Goal: Task Accomplishment & Management: Manage account settings

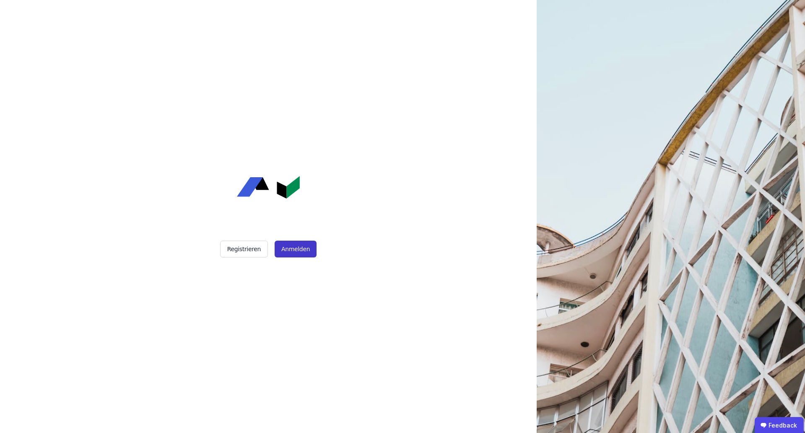
click at [290, 240] on button "Anmelden" at bounding box center [296, 248] width 42 height 17
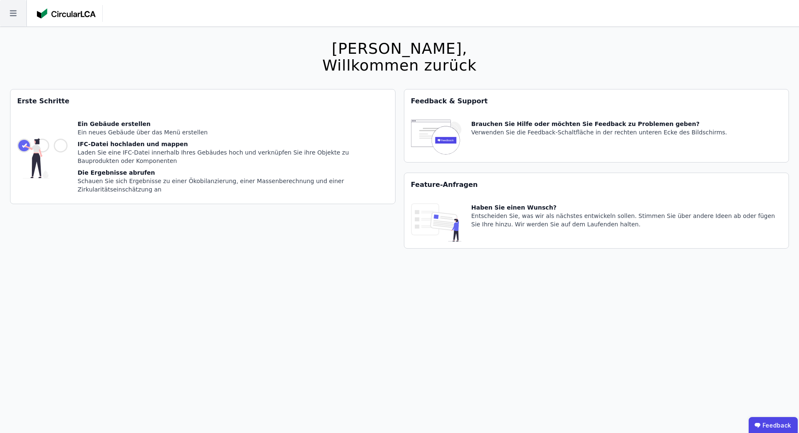
click at [10, 6] on icon at bounding box center [13, 13] width 26 height 26
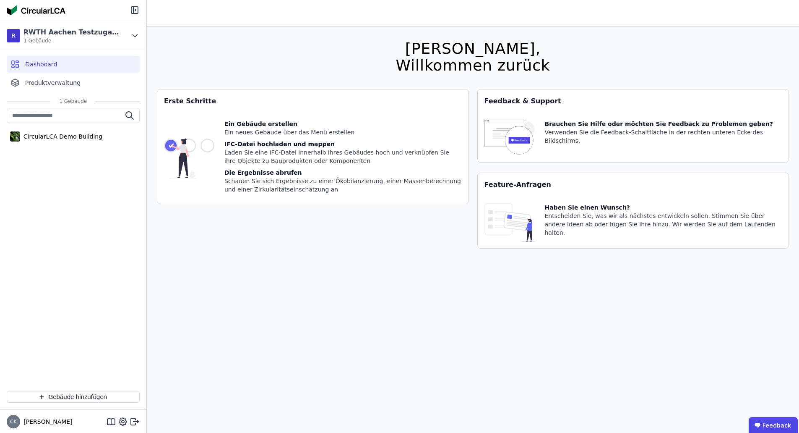
click at [10, 6] on img at bounding box center [36, 10] width 59 height 10
click at [252, 126] on div "Ein Gebäude erstellen" at bounding box center [342, 124] width 237 height 8
click at [209, 141] on img at bounding box center [189, 158] width 50 height 77
click at [231, 122] on div "Ein Gebäude erstellen" at bounding box center [342, 124] width 237 height 8
click at [89, 392] on button "Gebäude hinzufügen" at bounding box center [73, 397] width 133 height 12
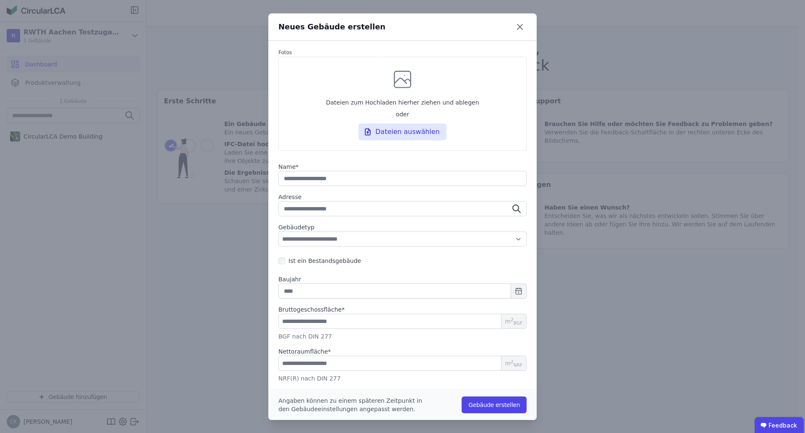
click at [323, 177] on input "string" at bounding box center [403, 178] width 248 height 15
type input "*"
type input "**"
type input "***"
type input "****"
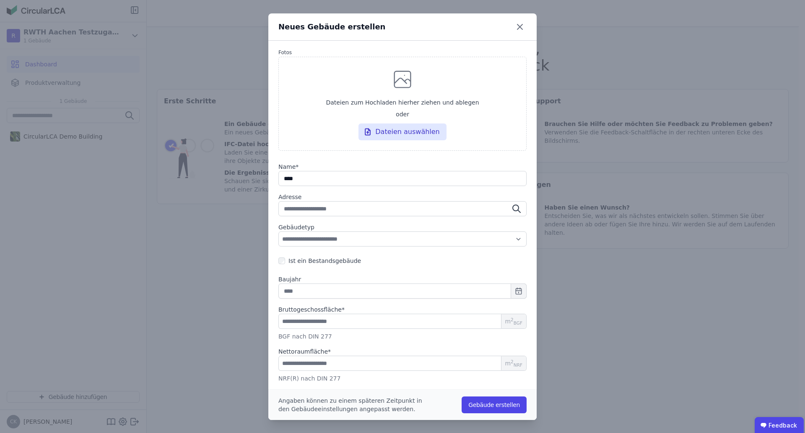
type input "****"
type input "******"
type input "*******"
type input "********"
type input "*********"
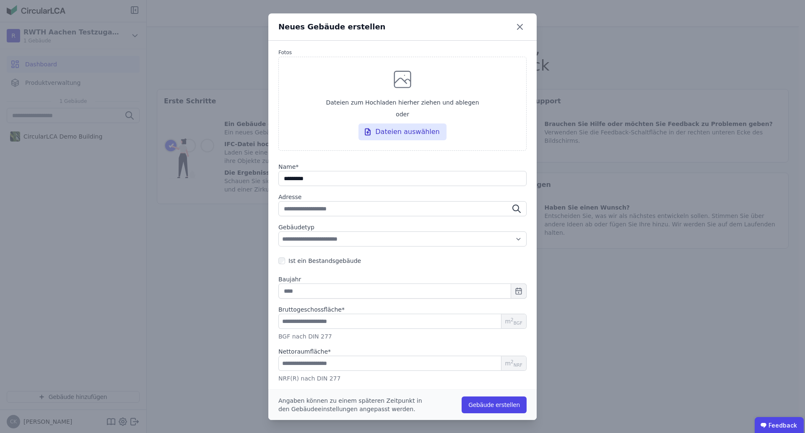
type input "*********"
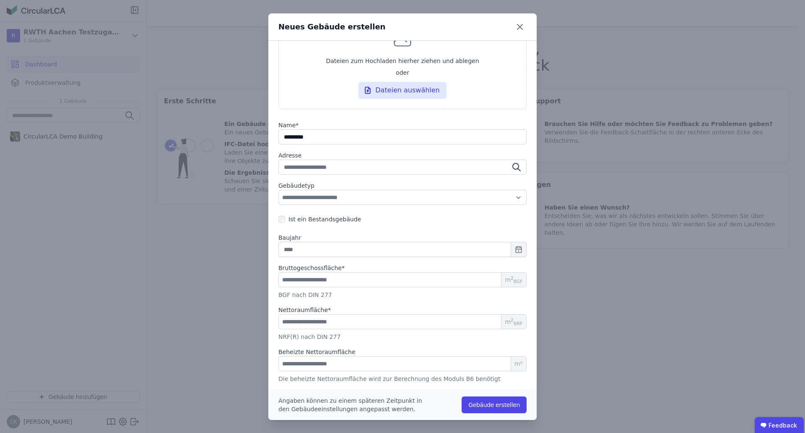
scroll to position [0, 0]
click at [363, 274] on input "number" at bounding box center [403, 278] width 248 height 15
type input "*"
type input "**"
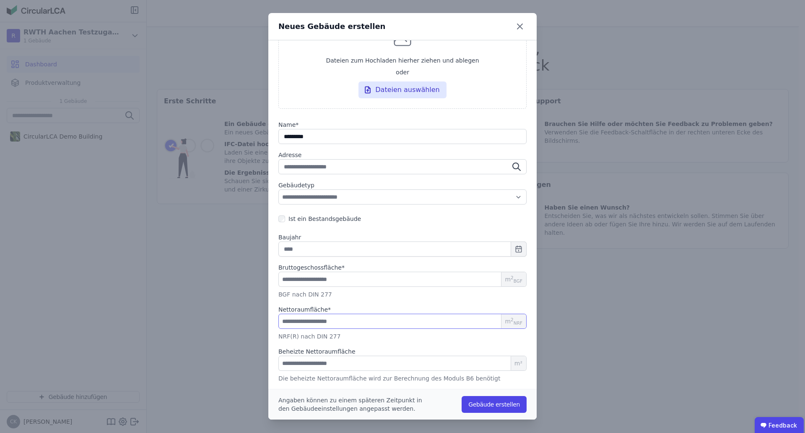
click at [339, 318] on input "number" at bounding box center [403, 320] width 248 height 15
type input "*"
type input "**"
type input "****"
type input "*****"
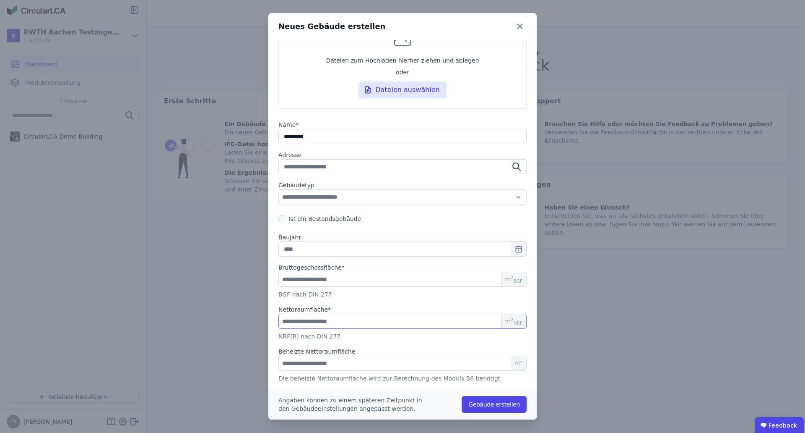
type input "*****"
click at [362, 333] on div "NRF(R) nach DIN 277" at bounding box center [403, 336] width 248 height 8
click at [495, 399] on button "Gebäude erstellen" at bounding box center [494, 404] width 65 height 17
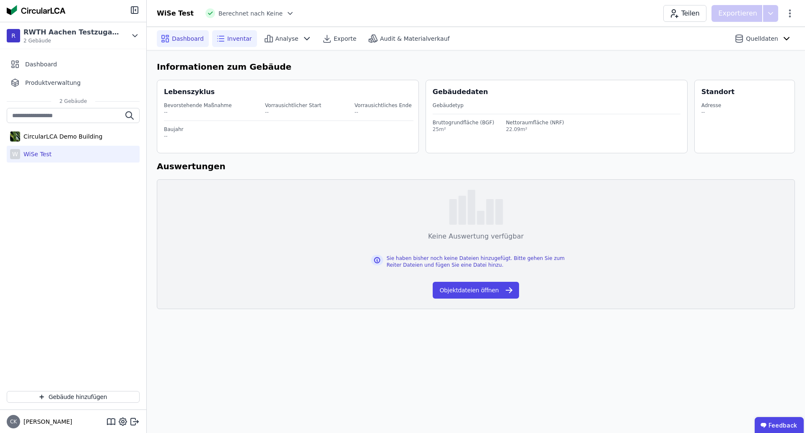
click at [249, 36] on div "Inventar" at bounding box center [234, 38] width 45 height 17
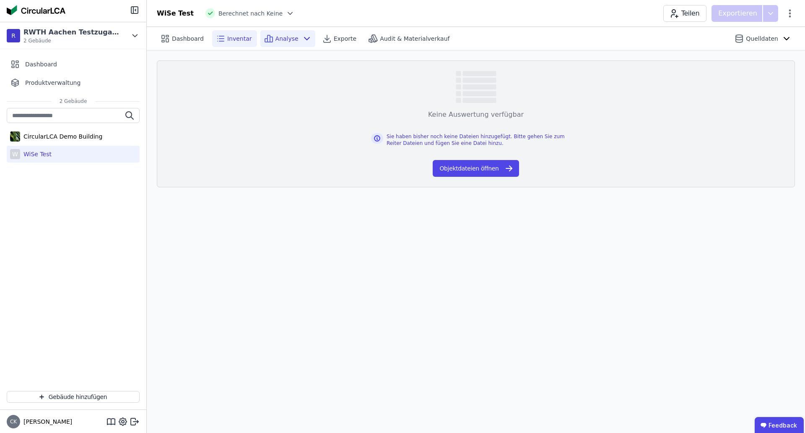
click at [276, 42] on span "Analyse" at bounding box center [287, 38] width 23 height 8
click at [216, 39] on icon at bounding box center [221, 39] width 10 height 10
click at [192, 41] on span "Dashboard" at bounding box center [188, 38] width 32 height 8
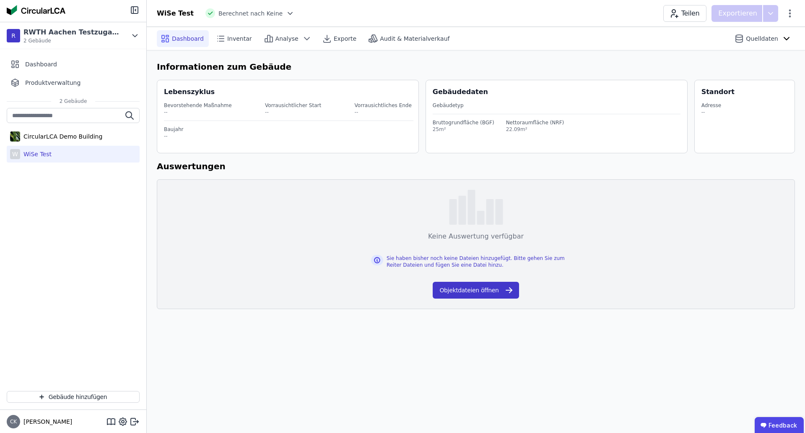
click at [498, 288] on button "Objektdateien öffnen" at bounding box center [476, 289] width 86 height 17
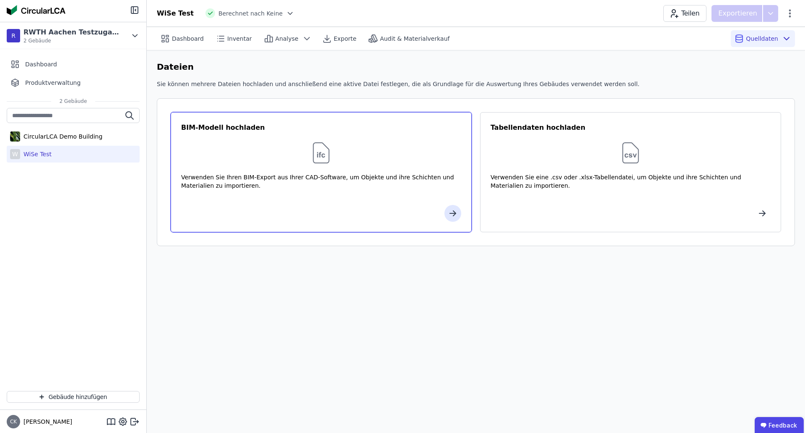
click at [442, 214] on div at bounding box center [321, 213] width 280 height 17
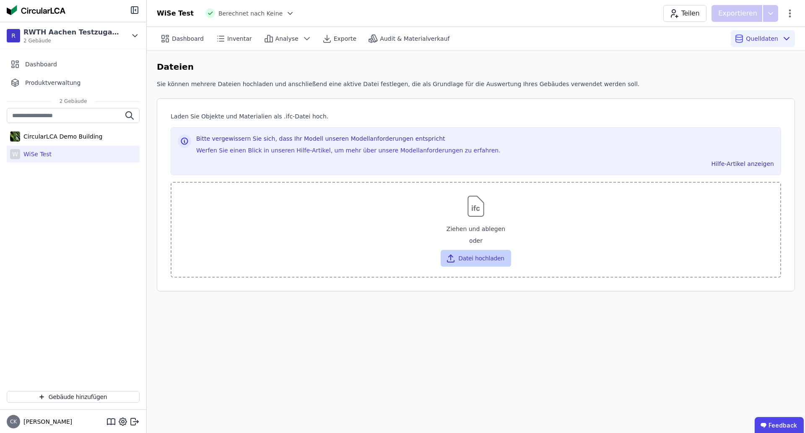
click at [476, 260] on button "Datei hochladen" at bounding box center [476, 258] width 70 height 17
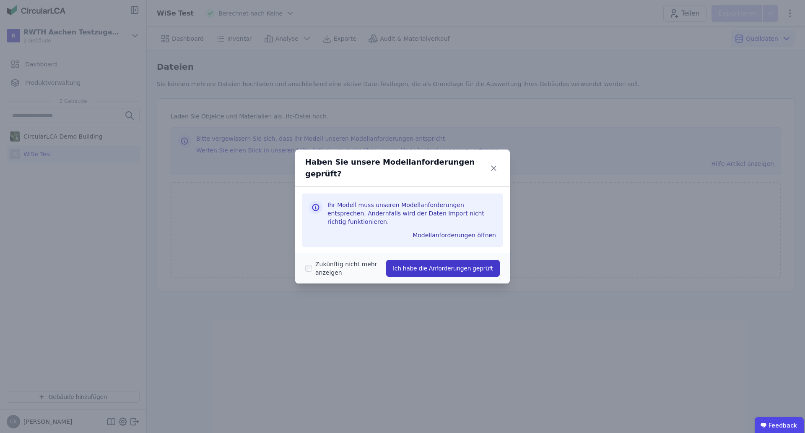
click at [448, 261] on button "Ich habe die Anforderungen geprüft" at bounding box center [443, 268] width 114 height 17
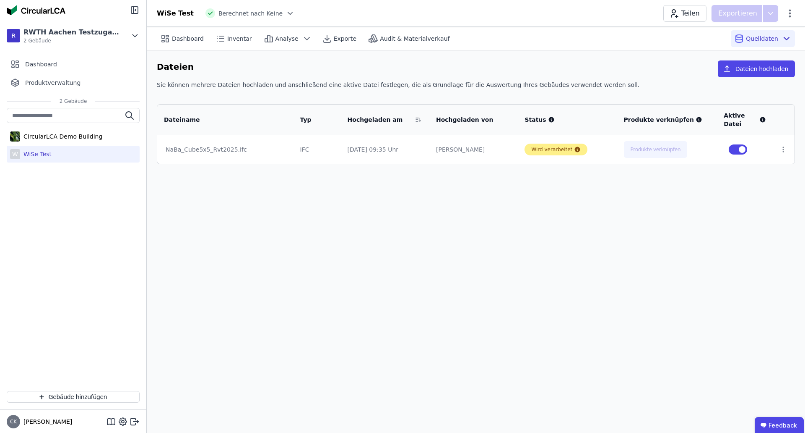
click at [540, 150] on div "Wird verarbeitet" at bounding box center [552, 149] width 41 height 7
click at [579, 148] on div "Wird verarbeitet" at bounding box center [556, 149] width 63 height 12
click at [552, 159] on td "Wird verarbeitet" at bounding box center [567, 149] width 99 height 29
click at [558, 149] on div "Wird verarbeitet" at bounding box center [552, 149] width 41 height 7
click at [604, 221] on div "Dashboard Inventar Analyse Exporte Audit & Materialverkauf Quelldaten Dateien D…" at bounding box center [476, 230] width 659 height 406
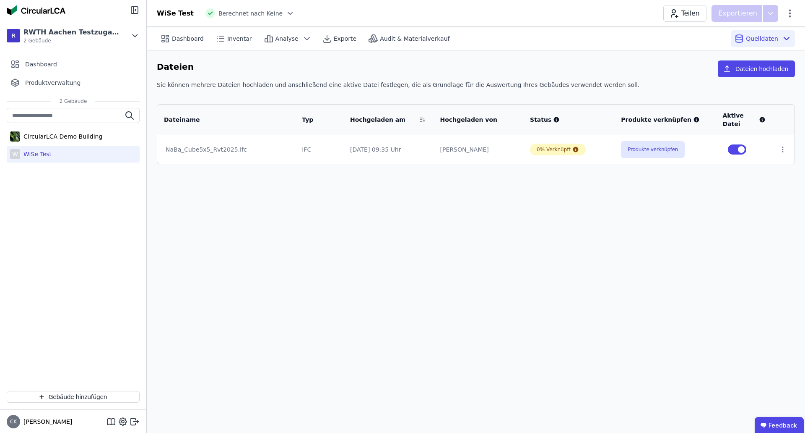
click at [570, 156] on td "0% Verknüpft" at bounding box center [569, 149] width 91 height 29
click at [562, 149] on div "0% Verknüpft" at bounding box center [554, 149] width 34 height 7
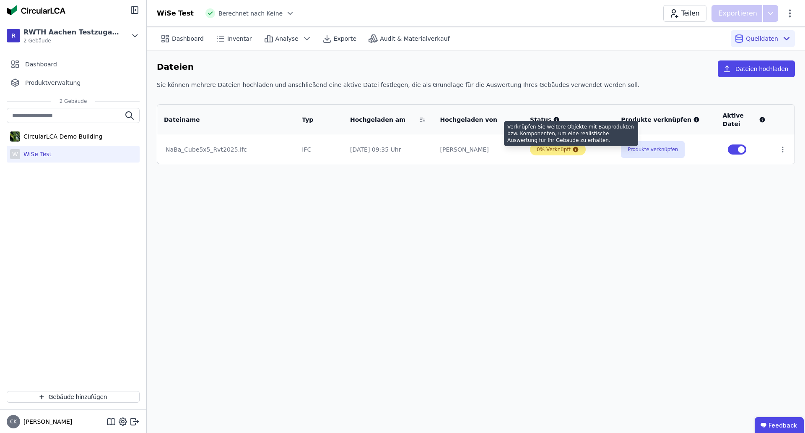
click at [573, 149] on icon at bounding box center [575, 149] width 5 height 5
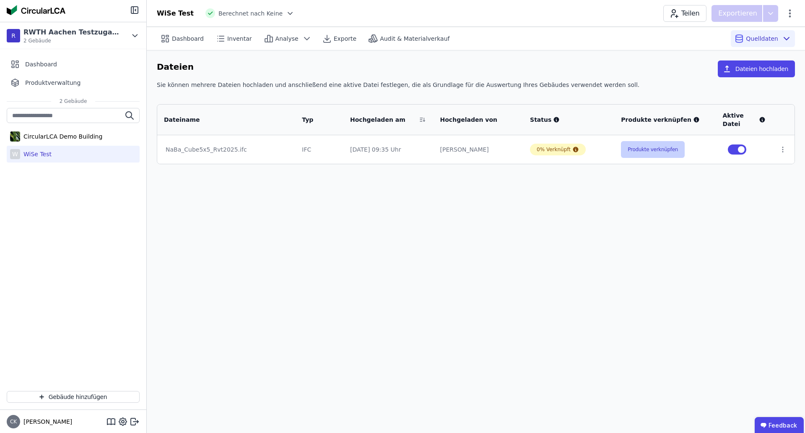
click at [638, 147] on button "Produkte verknüpfen" at bounding box center [653, 149] width 64 height 17
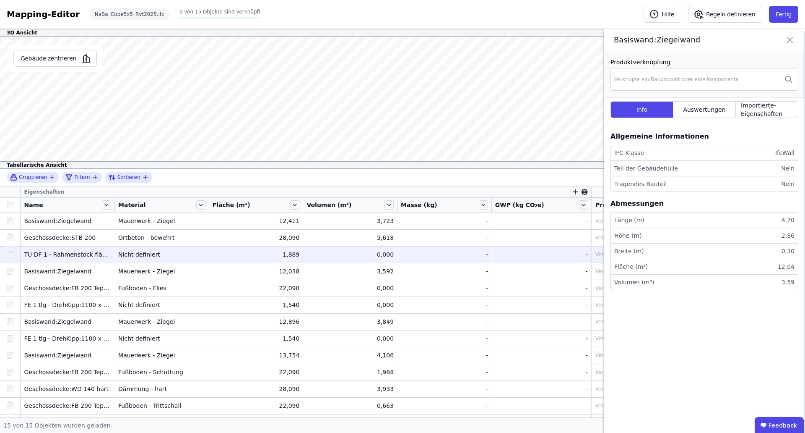
click at [99, 246] on td "TU DF 1 - Rahmenstock flächenbündig:ML - 885 x 2135 TU DF 1 - Rahmenstock fläch…" at bounding box center [68, 254] width 94 height 17
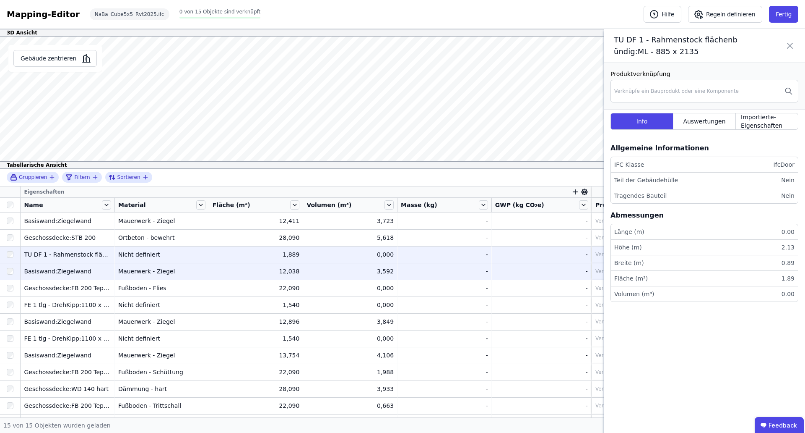
click at [93, 269] on div "Basiswand:Ziegelwand" at bounding box center [67, 271] width 87 height 8
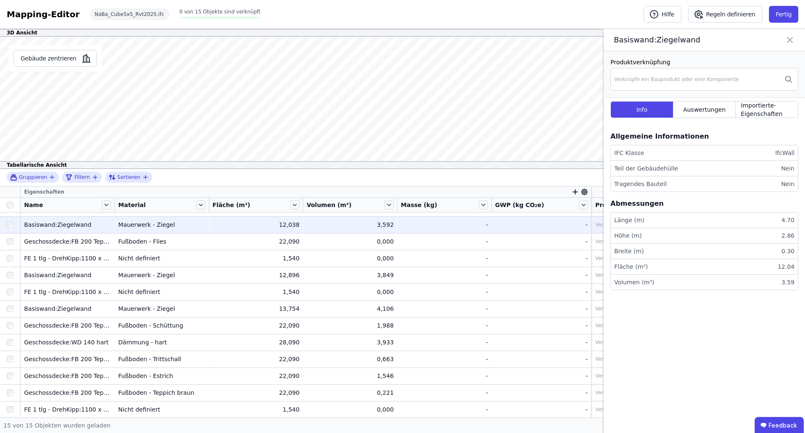
scroll to position [47, 0]
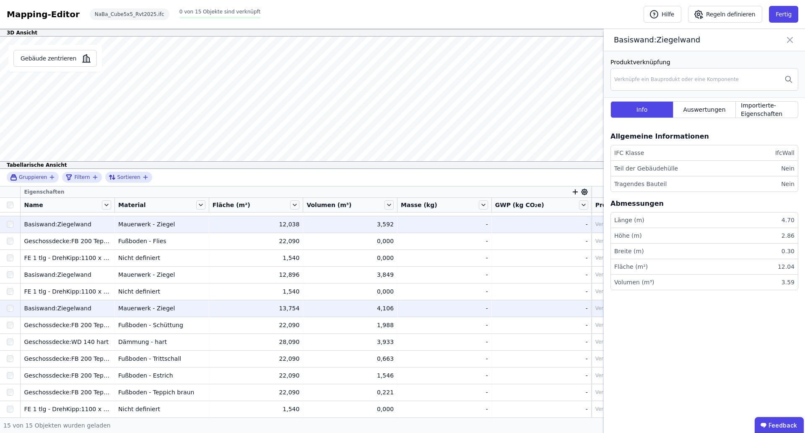
click at [95, 305] on div "Basiswand:Ziegelwand" at bounding box center [67, 308] width 87 height 8
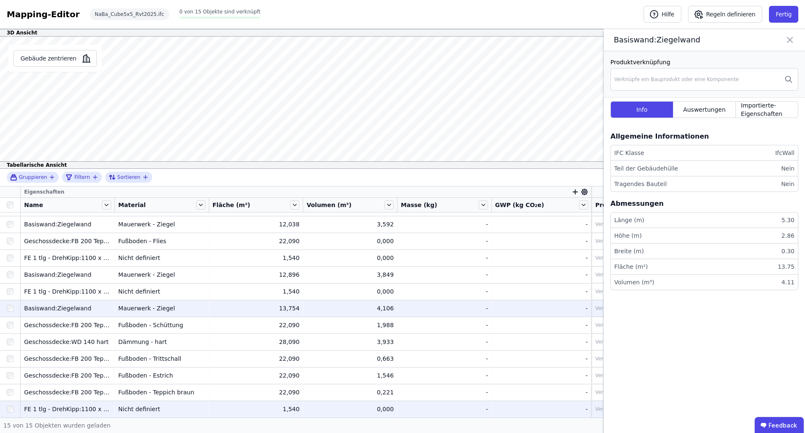
click at [99, 403] on td "FE 1 tlg - DrehKipp:1100 x 1400 FE 1 tlg - DrehKipp:1100 x 1400" at bounding box center [68, 408] width 94 height 17
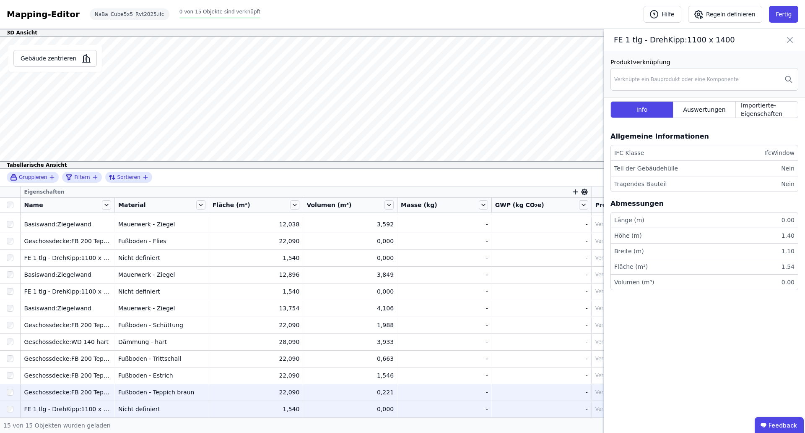
click at [104, 388] on div "Geschossdecke:FB 200 Teppich" at bounding box center [67, 392] width 87 height 8
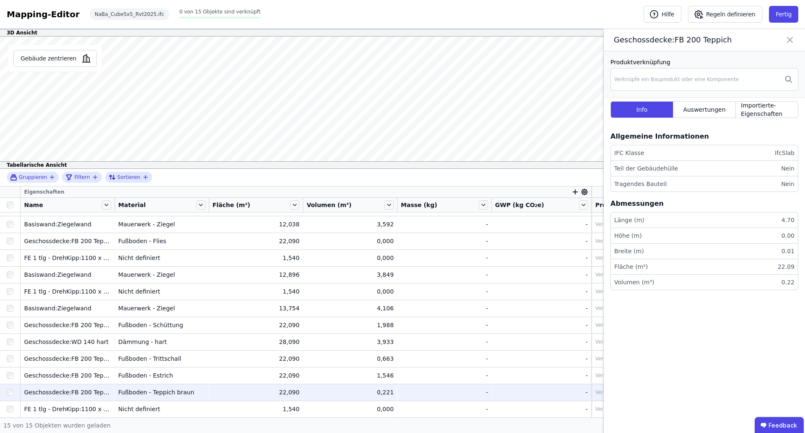
click at [98, 398] on td "Geschossdecke:FB 200 Teppich Geschossdecke:FB 200 Teppich" at bounding box center [68, 391] width 94 height 17
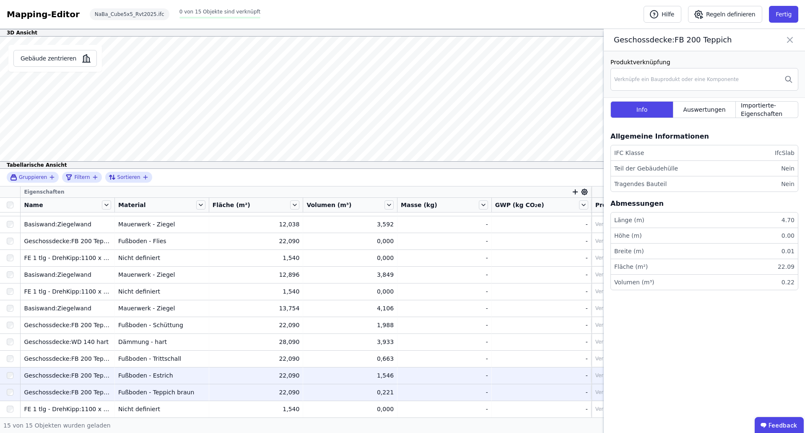
click at [99, 367] on td "Geschossdecke:FB 200 Teppich Geschossdecke:FB 200 Teppich" at bounding box center [68, 375] width 94 height 17
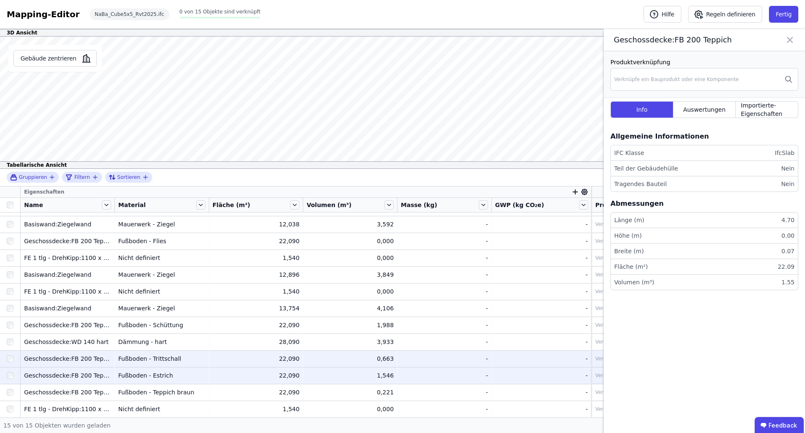
click at [98, 356] on div "Geschossdecke:FB 200 Teppich" at bounding box center [67, 358] width 87 height 8
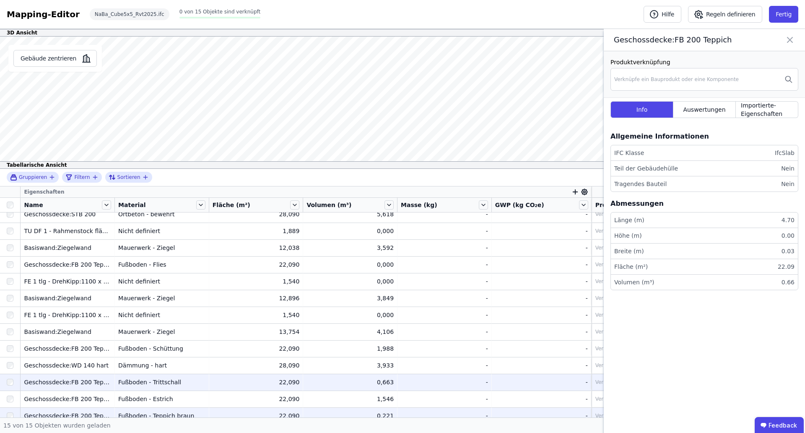
scroll to position [0, 0]
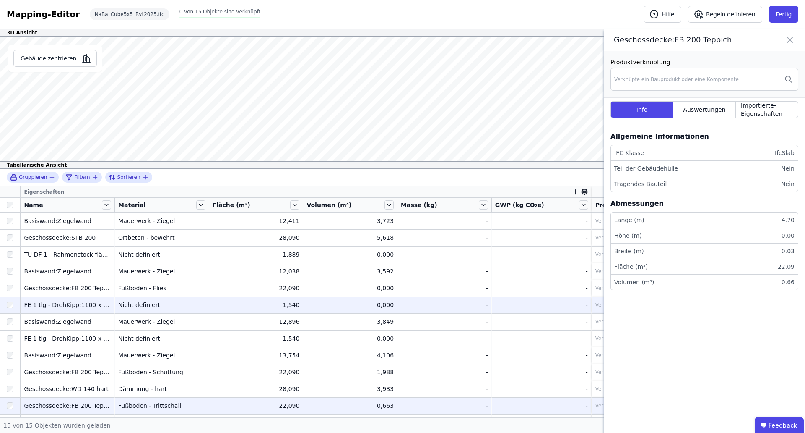
click at [83, 312] on td "FE 1 tlg - DrehKipp:1100 x 1400 FE 1 tlg - DrehKipp:1100 x 1400" at bounding box center [68, 304] width 94 height 17
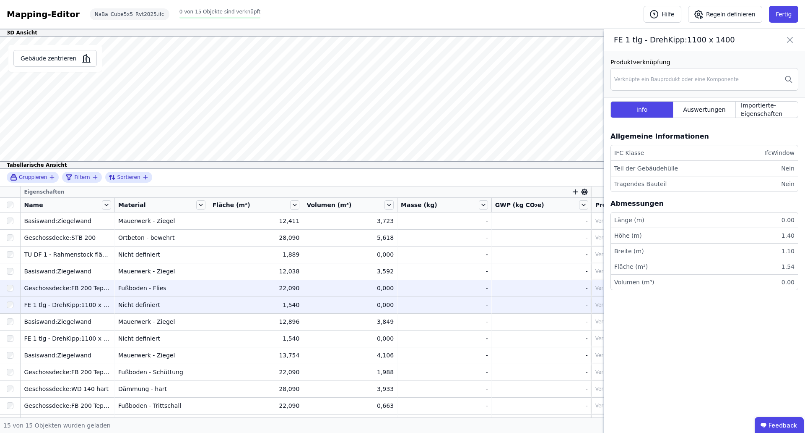
click at [88, 288] on div "Geschossdecke:FB 200 Teppich" at bounding box center [67, 288] width 87 height 8
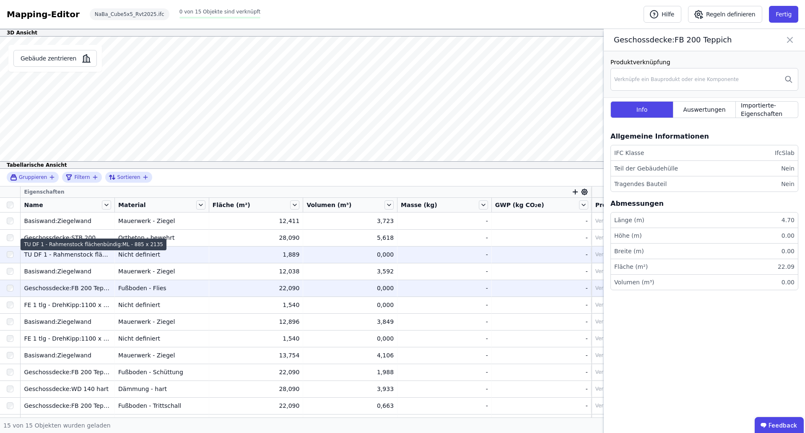
click at [93, 256] on div "TU DF 1 - Rahmenstock flächenbündig:ML - 885 x 2135" at bounding box center [67, 254] width 87 height 8
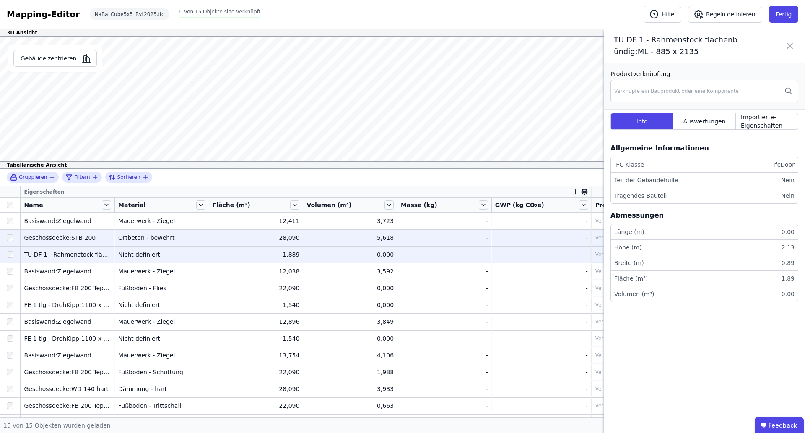
click at [92, 232] on td "Geschossdecke:STB 200 Geschossdecke:STB 200" at bounding box center [68, 237] width 94 height 17
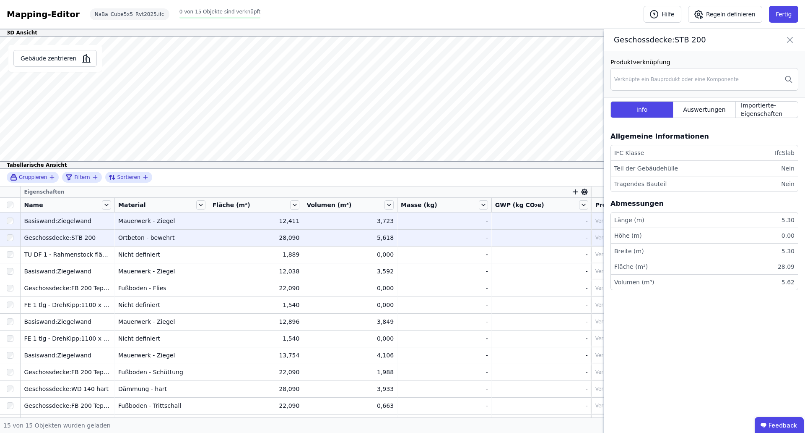
click at [90, 221] on div "Basiswand:Ziegelwand" at bounding box center [67, 220] width 87 height 8
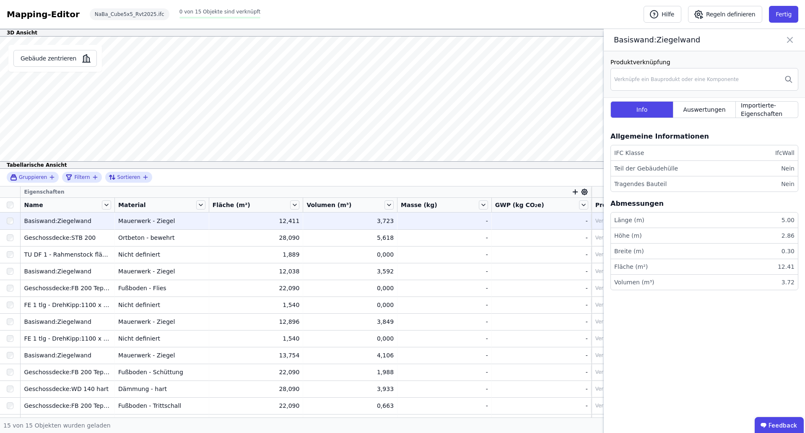
click at [787, 40] on icon at bounding box center [790, 40] width 10 height 12
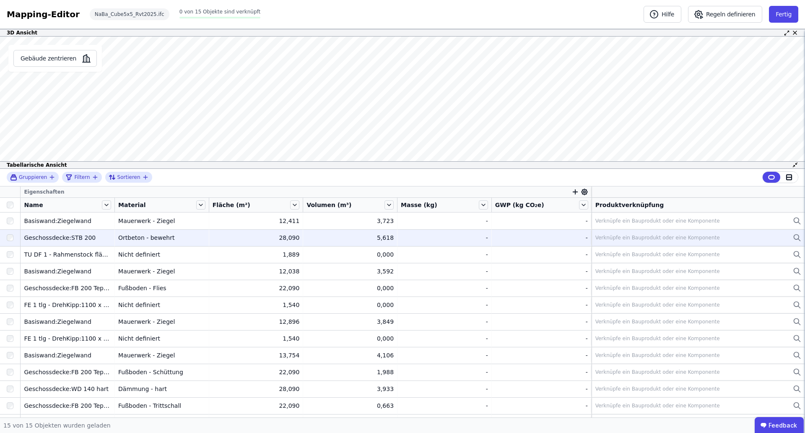
click at [659, 236] on div "Verknüpfe ein Bauprodukt oder eine Komponente" at bounding box center [658, 237] width 125 height 7
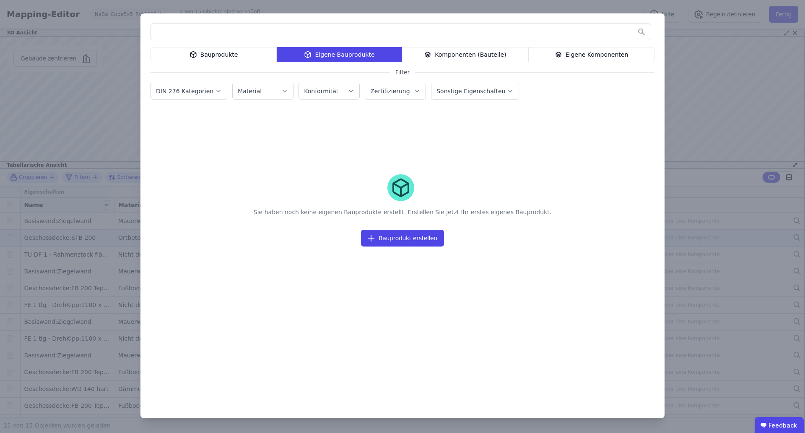
click at [237, 57] on div "Bauprodukte" at bounding box center [214, 54] width 126 height 15
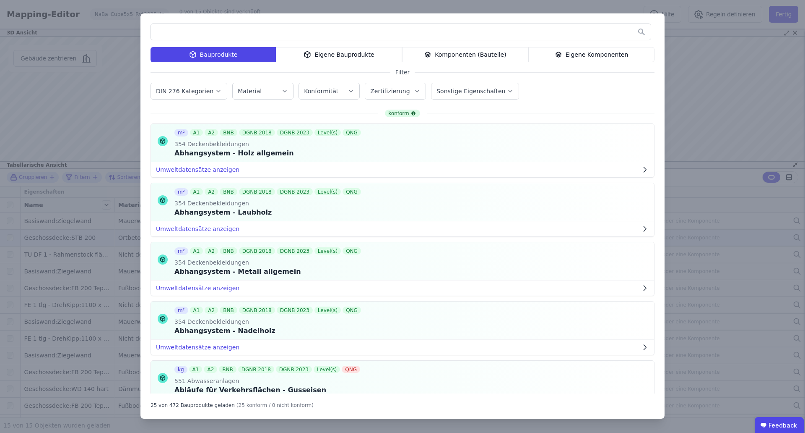
click at [709, 137] on div "Bauprodukte Eigene Bauprodukte Komponenten (Bauteile) Eigene Komponenten Filter…" at bounding box center [402, 216] width 805 height 433
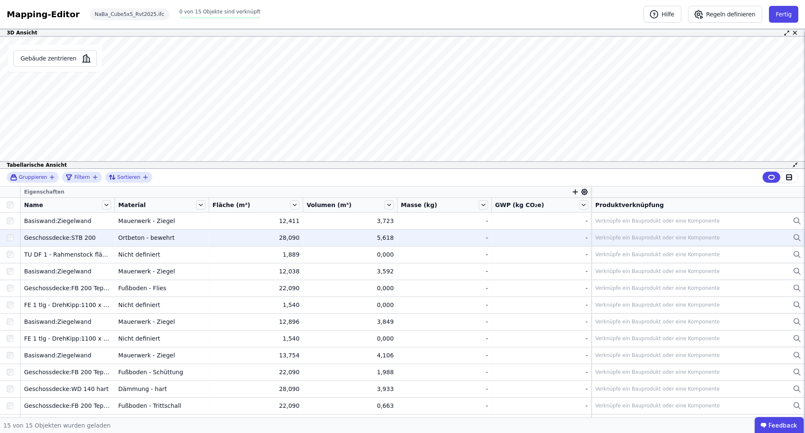
click at [424, 231] on td "- -" at bounding box center [445, 237] width 94 height 17
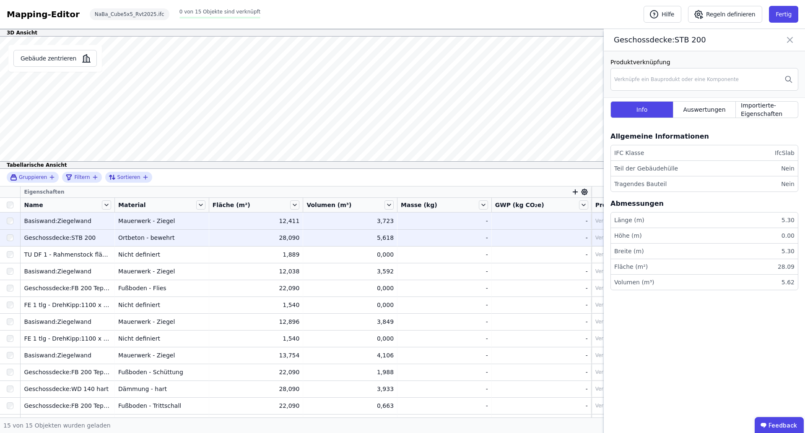
click at [425, 222] on div "-" at bounding box center [444, 220] width 87 height 8
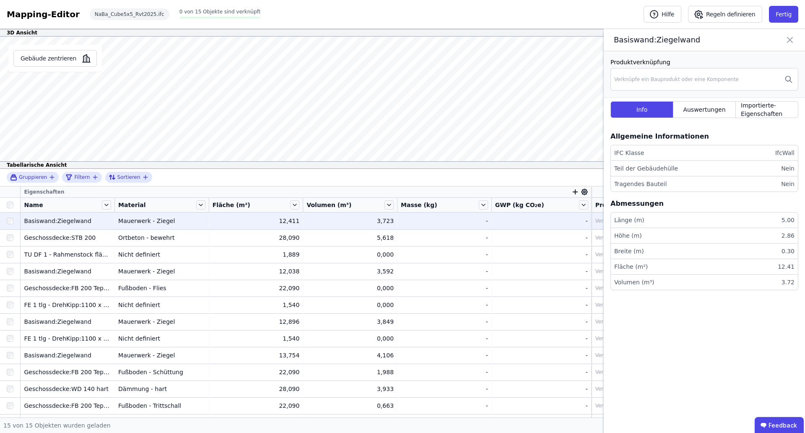
click at [596, 223] on div "Verknüpfe ein Bauprodukt oder eine Komponente" at bounding box center [658, 220] width 125 height 7
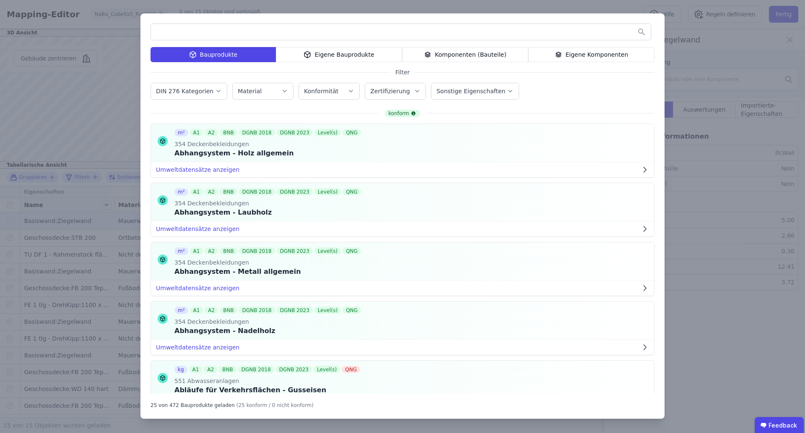
click at [707, 29] on div "Bauprodukte Eigene Bauprodukte Komponenten (Bauteile) Eigene Komponenten Filter…" at bounding box center [402, 216] width 805 height 433
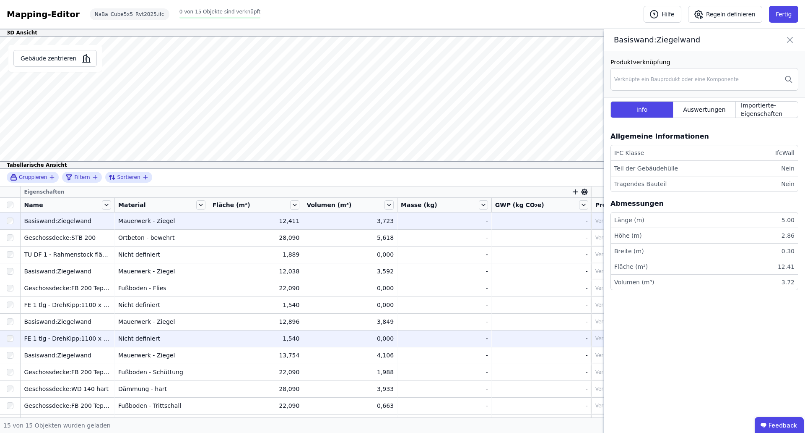
scroll to position [47, 0]
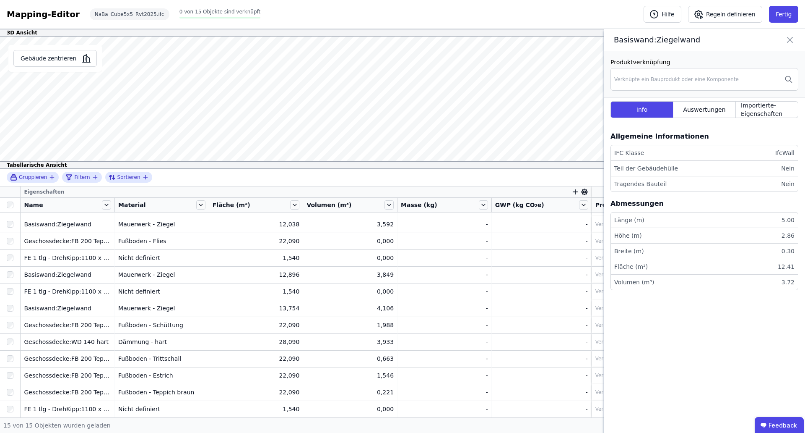
click at [792, 42] on icon at bounding box center [790, 39] width 5 height 5
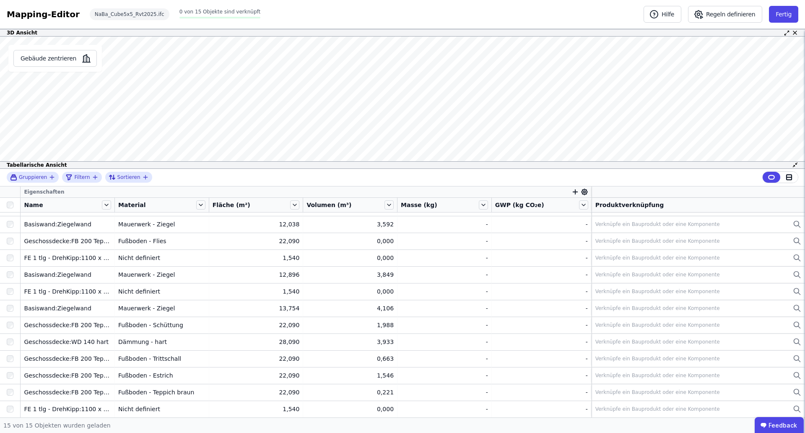
drag, startPoint x: 601, startPoint y: 248, endPoint x: 607, endPoint y: 235, distance: 14.3
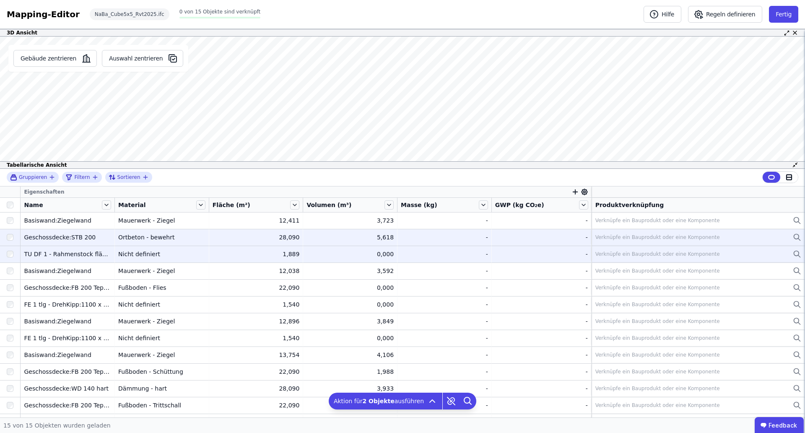
scroll to position [0, 0]
click at [691, 245] on td "Verknüpfe ein Bauprodukt oder eine Komponente Verknüpfe ein Bauprodukt oder ein…" at bounding box center [699, 237] width 214 height 17
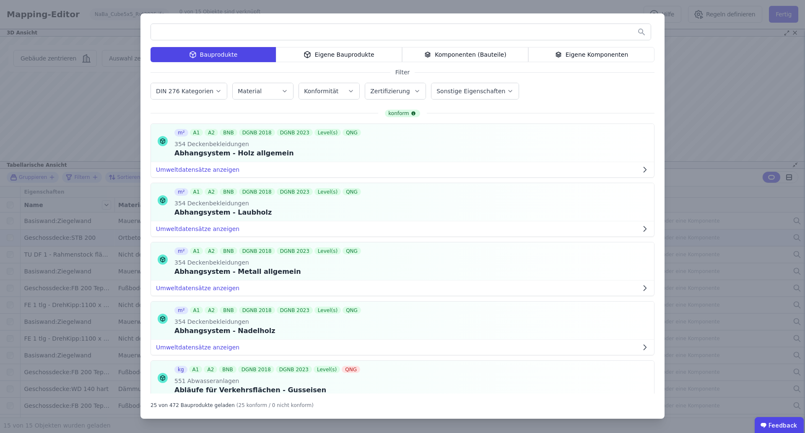
click at [725, 77] on div "Bauprodukte Eigene Bauprodukte Komponenten (Bauteile) Eigene Komponenten Filter…" at bounding box center [402, 216] width 805 height 433
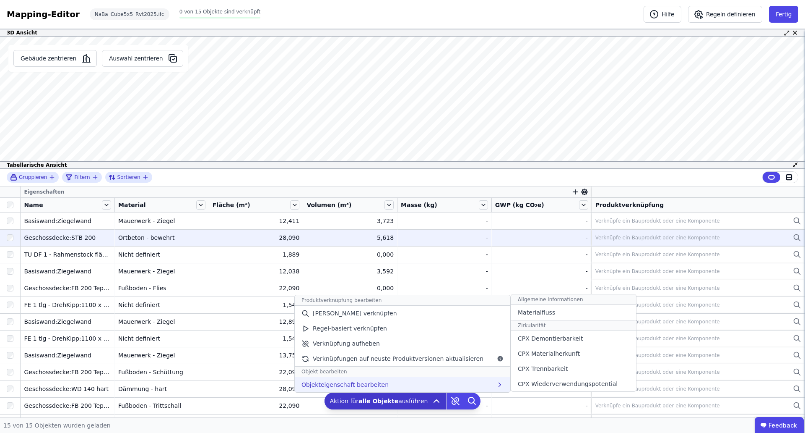
click at [422, 383] on div "Objekteigenschaft bearbeiten Allgemeine Informationen Materialfluss Zirkularitä…" at bounding box center [403, 384] width 216 height 15
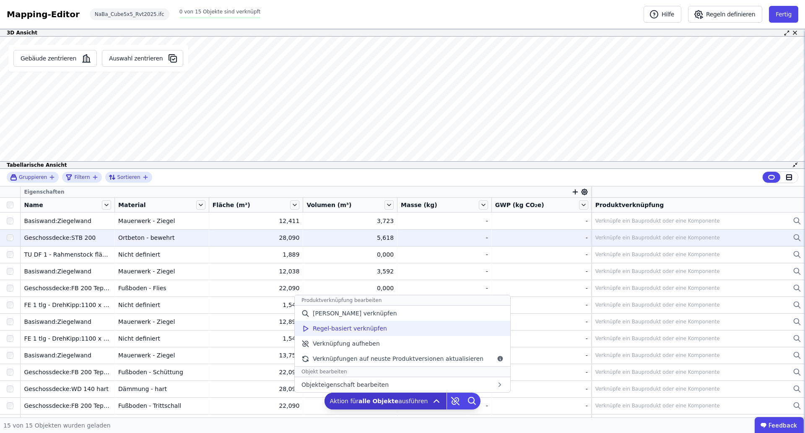
click at [399, 331] on div "Regel-basiert verknüpfen" at bounding box center [403, 328] width 216 height 15
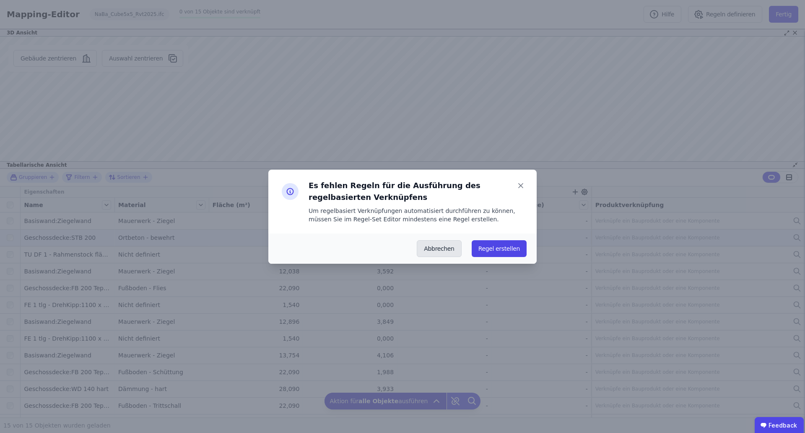
click at [433, 243] on button "Abbrechen" at bounding box center [439, 248] width 44 height 17
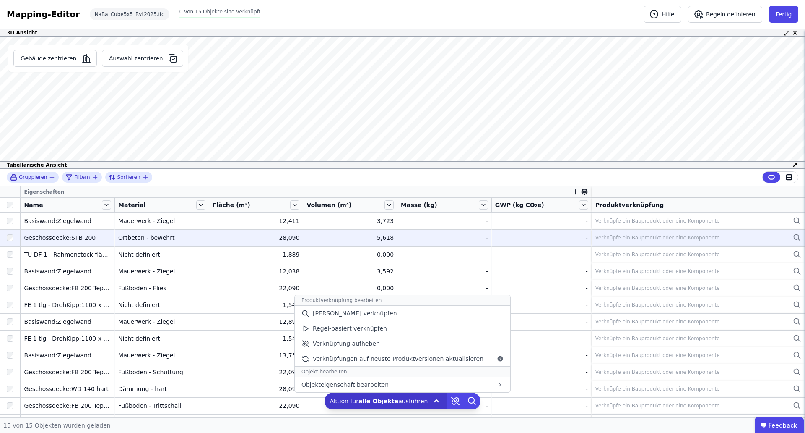
click at [435, 399] on icon at bounding box center [437, 401] width 10 height 10
click at [396, 358] on span "Verknüpfungen auf neuste Produktversionen aktualisieren" at bounding box center [398, 358] width 171 height 8
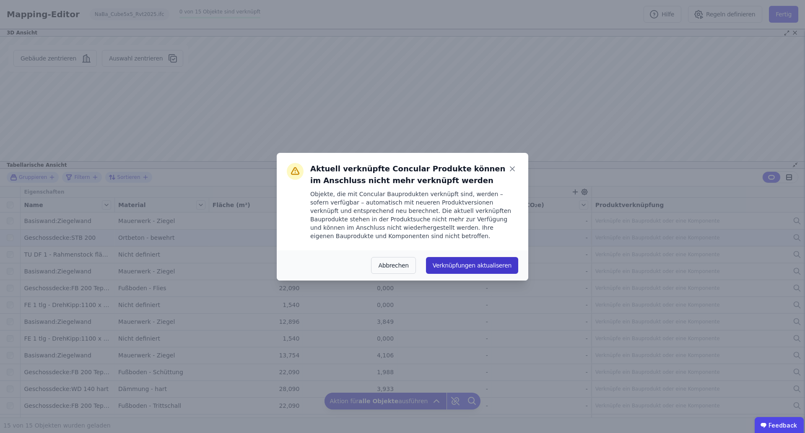
click at [457, 260] on button "Verknüpfungen aktualiseren" at bounding box center [472, 265] width 92 height 17
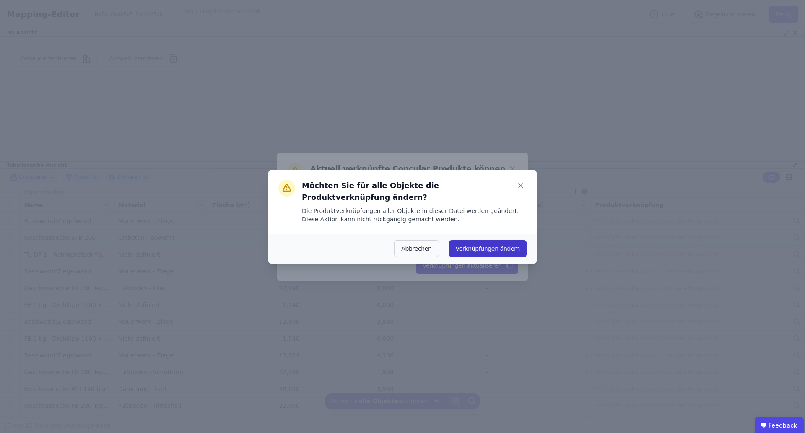
click at [487, 242] on button "Verknüpfungen ändern" at bounding box center [488, 248] width 78 height 17
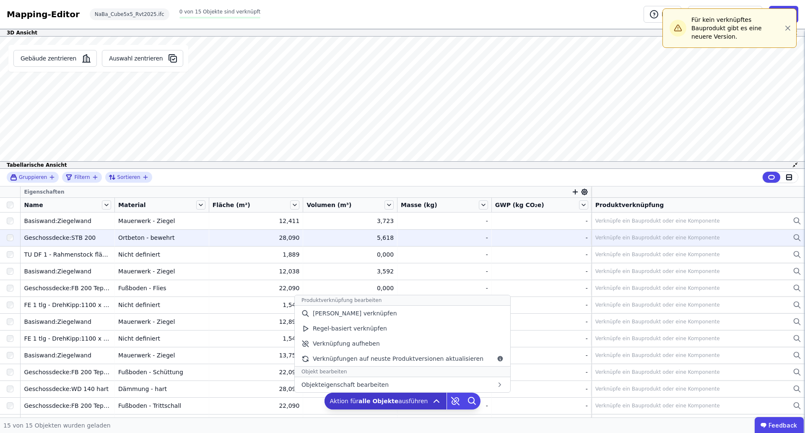
click at [432, 399] on icon at bounding box center [437, 401] width 10 height 10
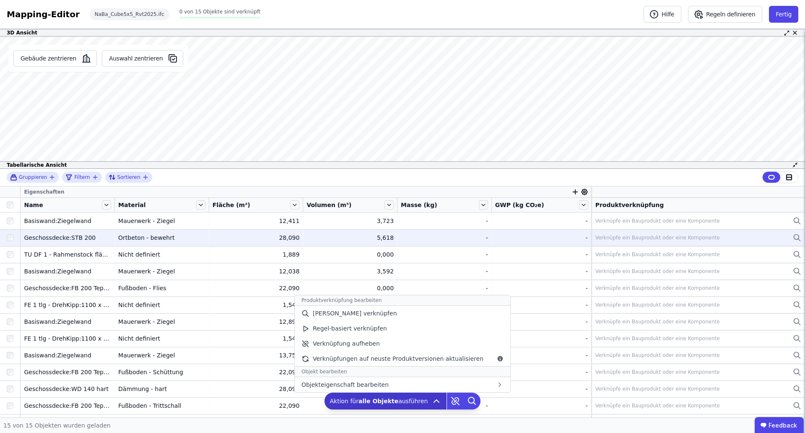
click at [435, 397] on icon at bounding box center [437, 401] width 10 height 10
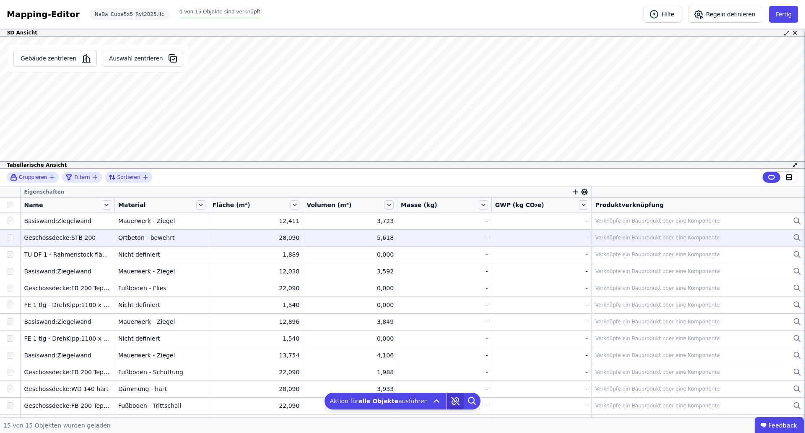
click at [453, 396] on icon at bounding box center [455, 400] width 17 height 17
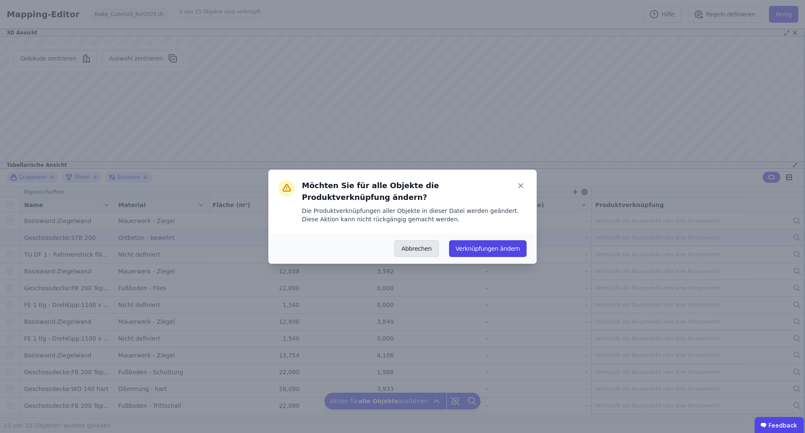
click at [424, 242] on button "Abbrechen" at bounding box center [416, 248] width 44 height 17
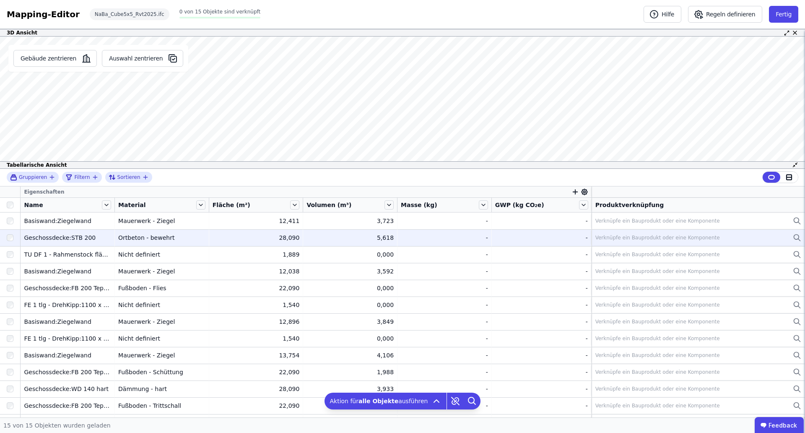
click at [620, 177] on div "Gruppieren Filtern Sortieren" at bounding box center [402, 178] width 805 height 18
click at [581, 188] on icon at bounding box center [585, 192] width 8 height 8
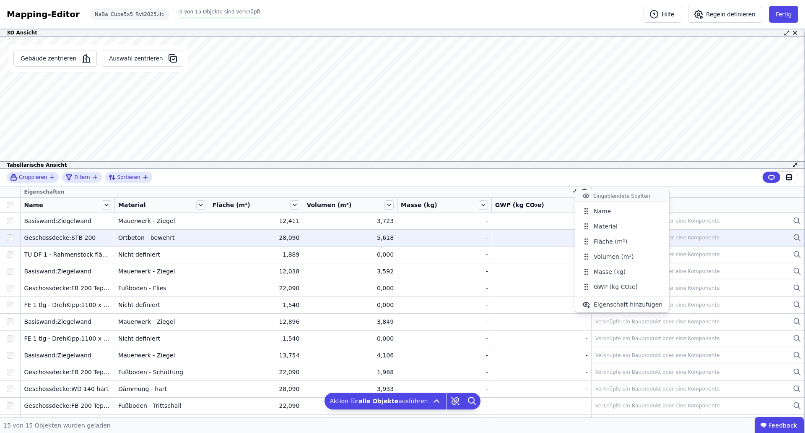
click at [565, 171] on div "Gruppieren Filtern Sortieren" at bounding box center [402, 178] width 805 height 18
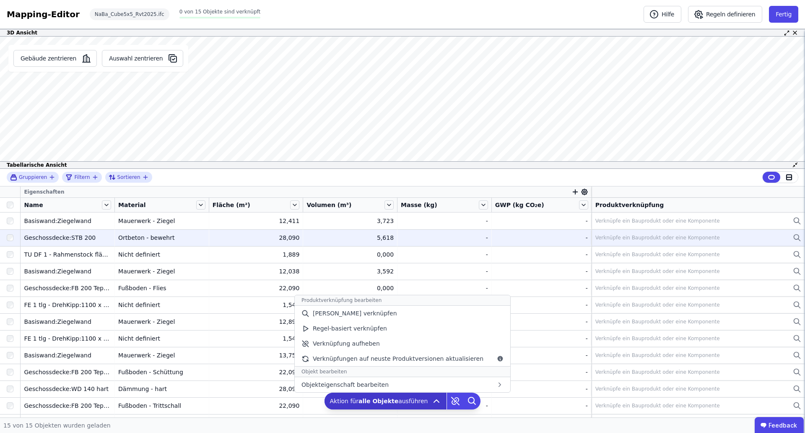
click at [437, 402] on div "Aktion für alle Objekte ausführen Produktverknüpfung bearbeiten Manuell verknüp…" at bounding box center [386, 400] width 122 height 17
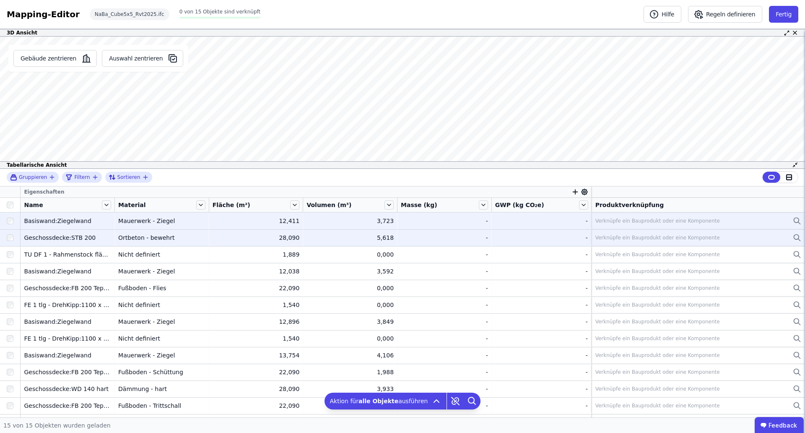
click at [634, 216] on div "Verknüpfe ein Bauprodukt oder eine Komponente" at bounding box center [699, 221] width 206 height 10
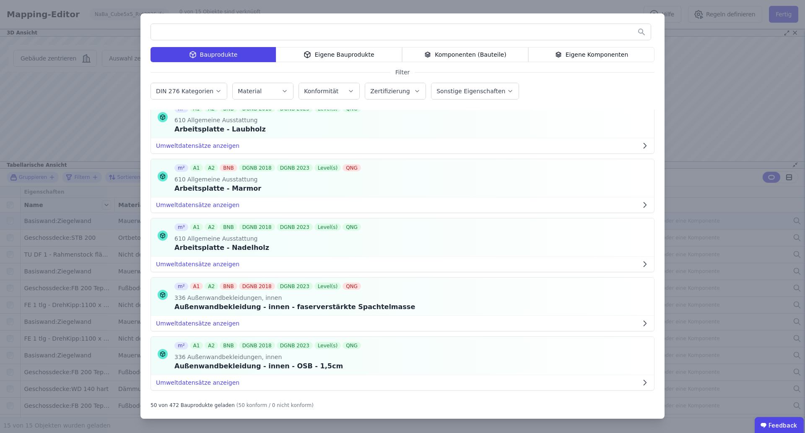
scroll to position [1221, 0]
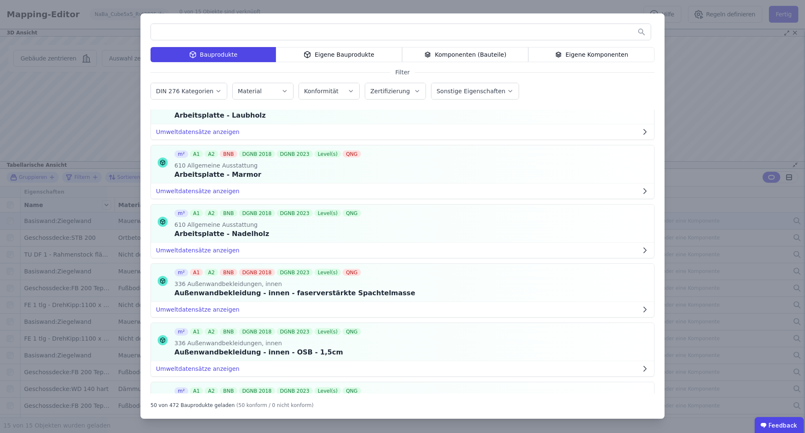
click at [711, 102] on div "Bauprodukte Eigene Bauprodukte Komponenten (Bauteile) Eigene Komponenten Filter…" at bounding box center [402, 216] width 805 height 433
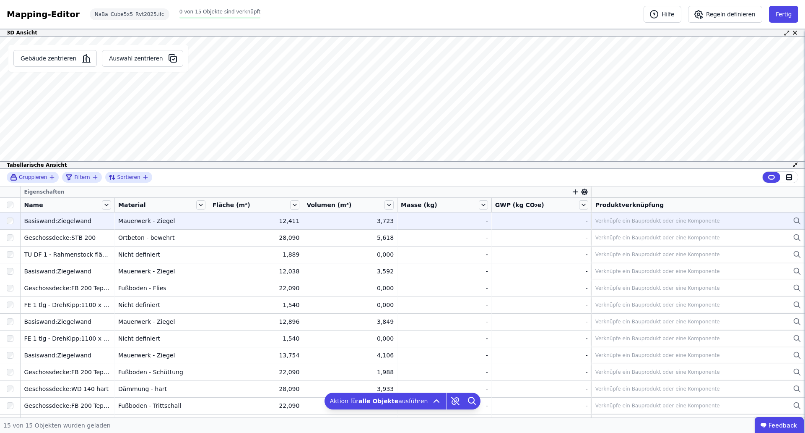
click at [615, 221] on div "Verknüpfe ein Bauprodukt oder eine Komponente" at bounding box center [658, 220] width 125 height 7
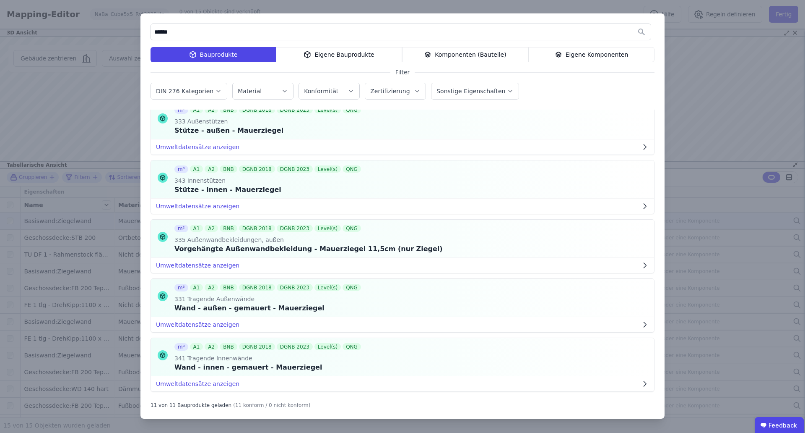
scroll to position [393, 0]
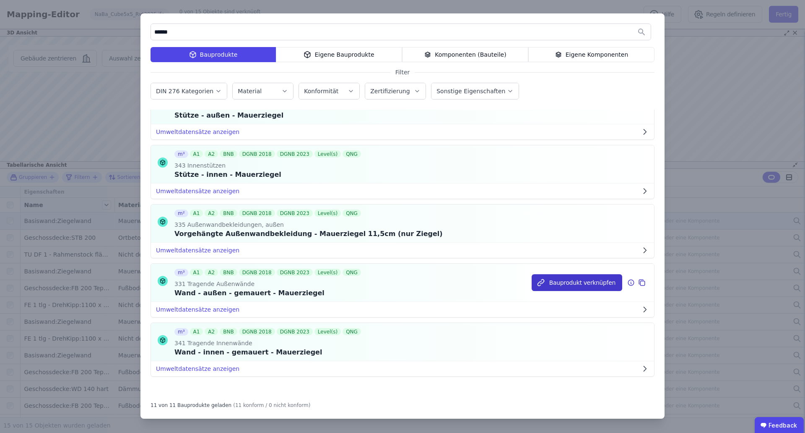
type input "******"
click at [564, 281] on button "Bauprodukt verknüpfen" at bounding box center [577, 282] width 91 height 17
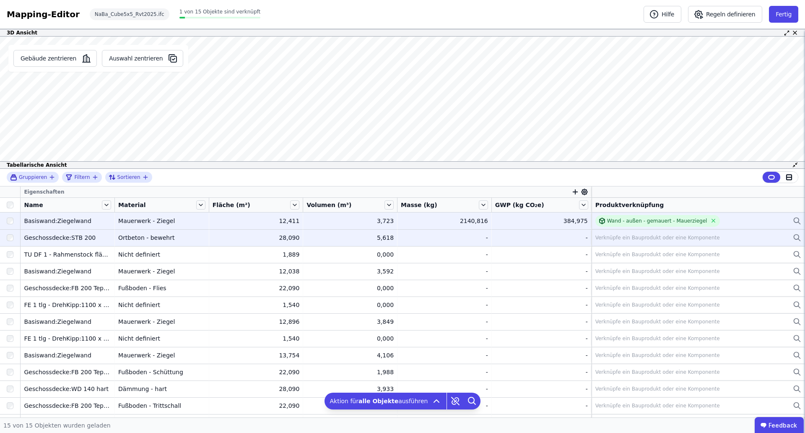
click at [624, 240] on div "Verknüpfe ein Bauprodukt oder eine Komponente" at bounding box center [658, 237] width 125 height 7
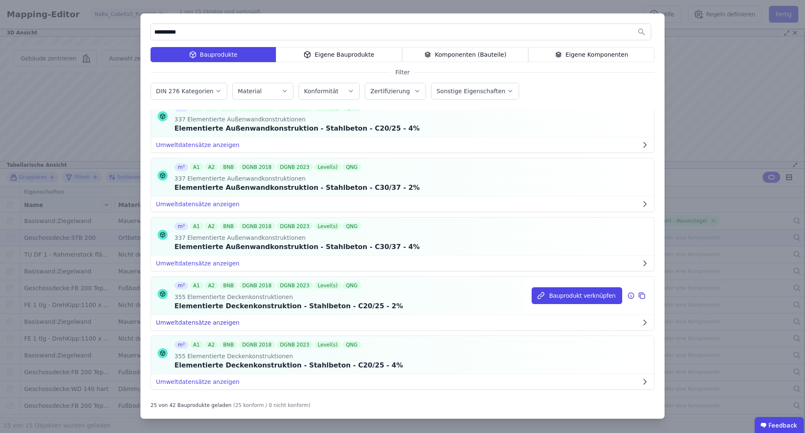
scroll to position [126, 0]
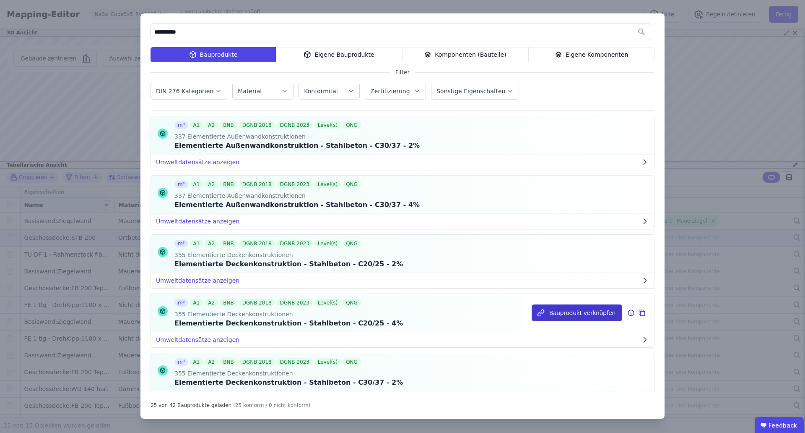
type input "**********"
click at [547, 314] on button "Bauprodukt verknüpfen" at bounding box center [577, 312] width 91 height 17
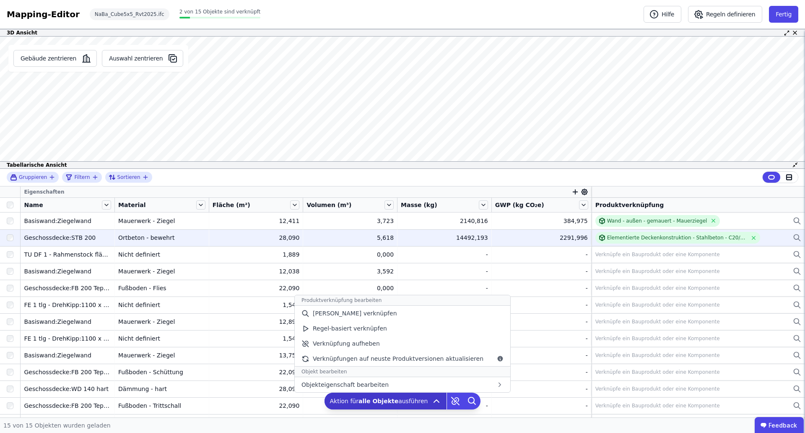
click at [432, 397] on icon at bounding box center [437, 401] width 10 height 10
click at [376, 398] on b "alle Objekte" at bounding box center [379, 400] width 40 height 7
click at [442, 325] on div "Regel-basiert verknüpfen" at bounding box center [403, 328] width 216 height 15
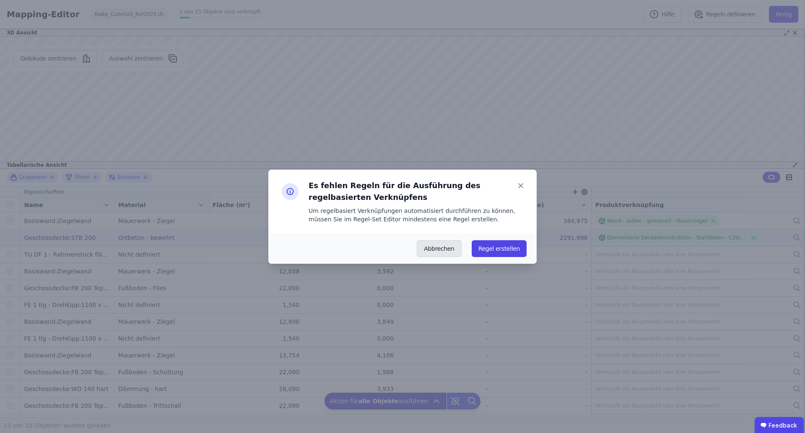
click at [452, 252] on button "Abbrechen" at bounding box center [439, 248] width 44 height 17
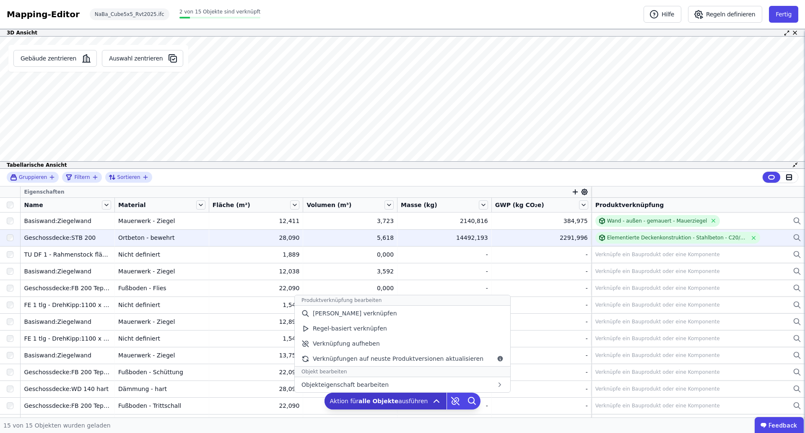
click at [432, 398] on icon at bounding box center [437, 401] width 10 height 10
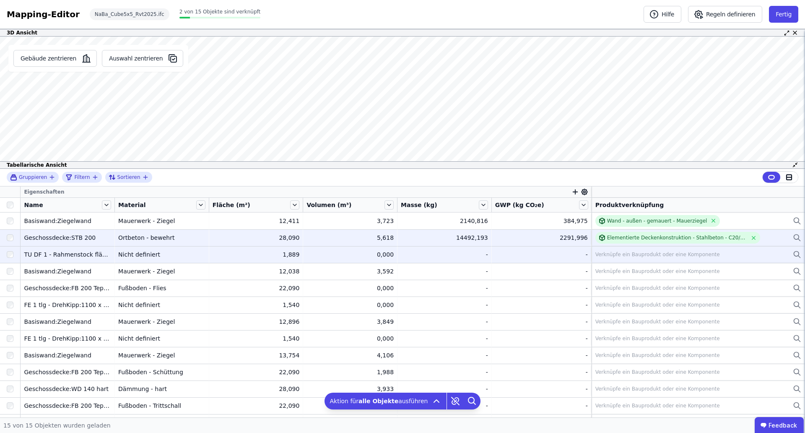
click at [610, 255] on div "Verknüpfe ein Bauprodukt oder eine Komponente" at bounding box center [658, 254] width 125 height 7
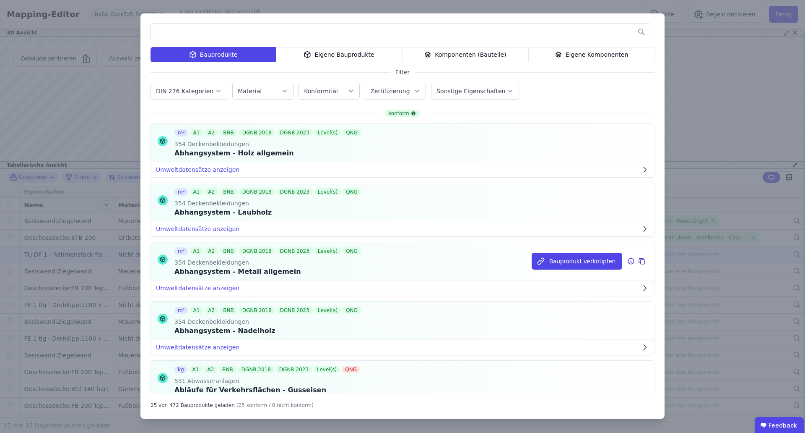
click at [620, 250] on div "Bauprodukt verknüpfen" at bounding box center [593, 261] width 122 height 38
click at [659, 54] on div "Bauprodukte Eigene Bauprodukte Komponenten (Bauteile) Eigene Komponenten Filter…" at bounding box center [403, 215] width 524 height 405
click at [57, 195] on div "Bauprodukte Eigene Bauprodukte Komponenten (Bauteile) Eigene Komponenten Filter…" at bounding box center [402, 216] width 805 height 433
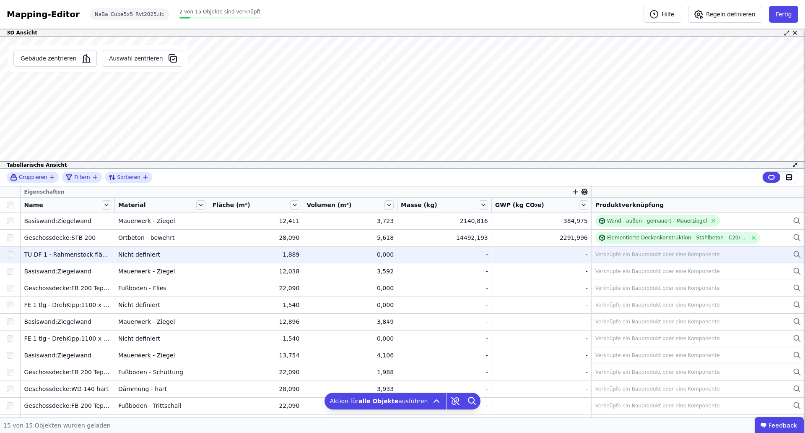
click at [697, 259] on div "Verknüpfe ein Bauprodukt oder eine Komponente" at bounding box center [699, 254] width 206 height 10
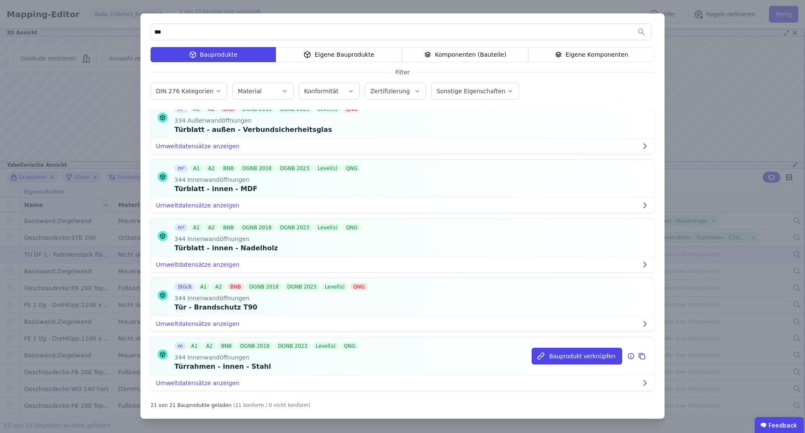
scroll to position [732, 0]
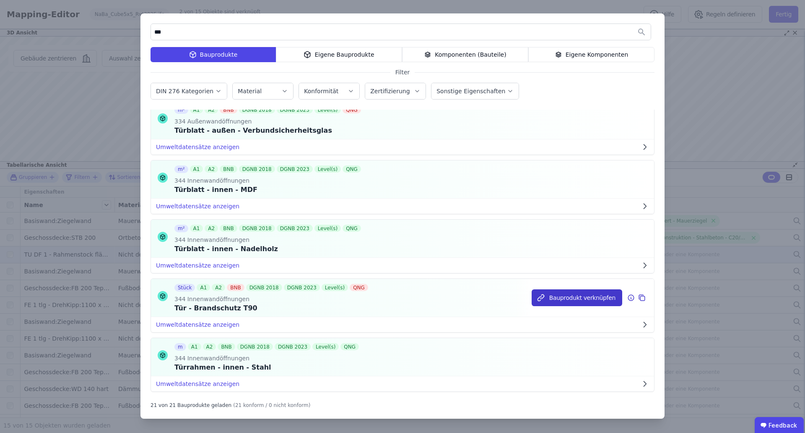
type input "***"
click at [563, 298] on button "Bauprodukt verknüpfen" at bounding box center [577, 297] width 91 height 17
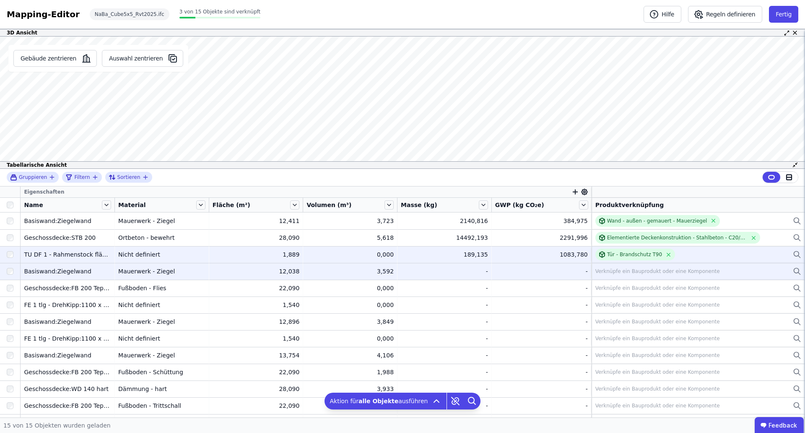
click at [651, 271] on div "Verknüpfe ein Bauprodukt oder eine Komponente" at bounding box center [658, 271] width 125 height 7
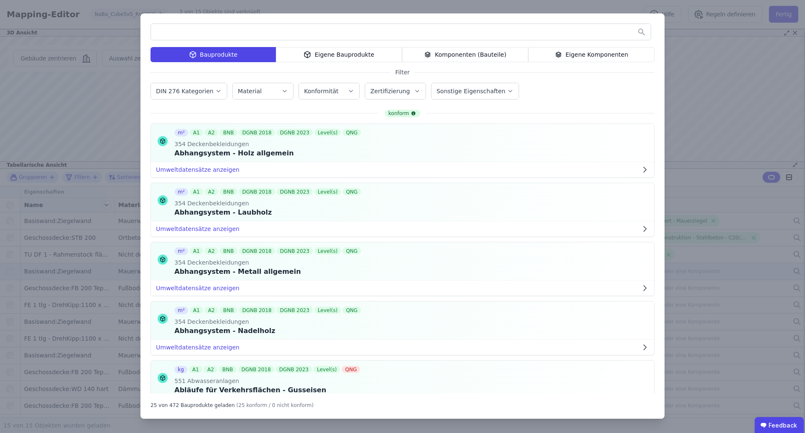
click at [602, 59] on div "Eigene Komponenten" at bounding box center [592, 54] width 126 height 15
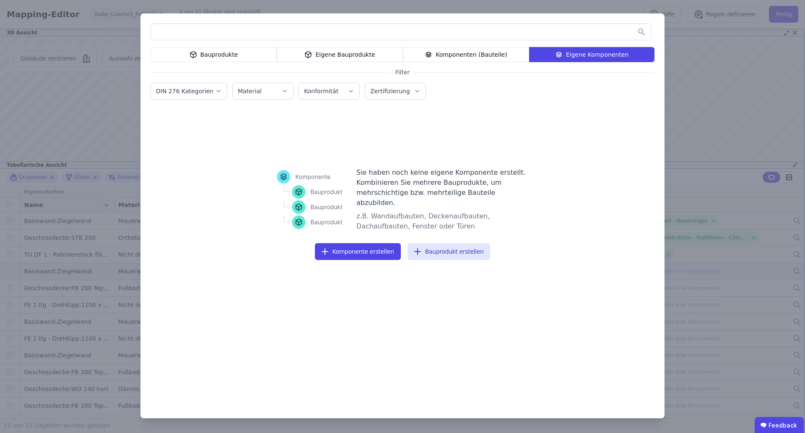
click at [461, 50] on div "Komponenten (Bauteile)" at bounding box center [466, 54] width 126 height 15
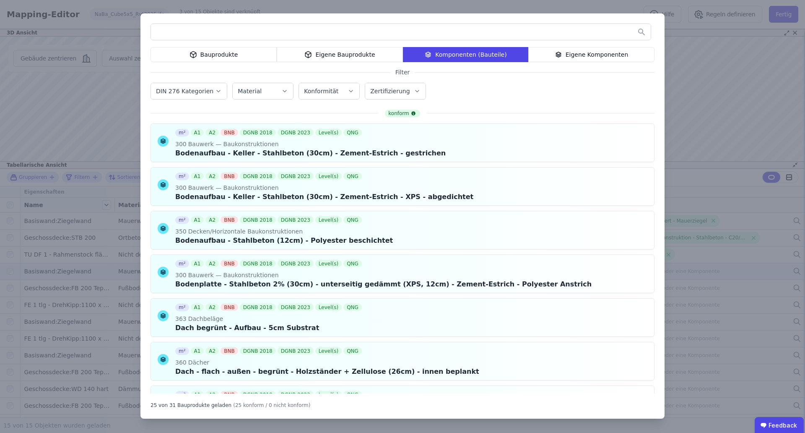
click at [357, 54] on div "Eigene Bauprodukte" at bounding box center [340, 54] width 126 height 15
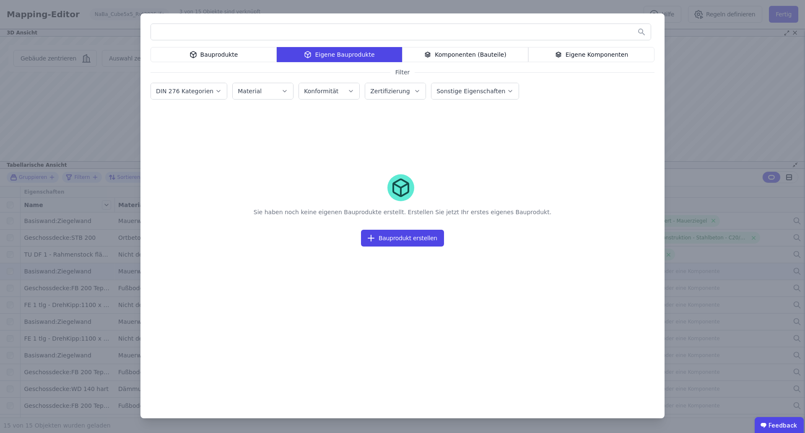
click at [228, 56] on div "Bauprodukte" at bounding box center [214, 54] width 126 height 15
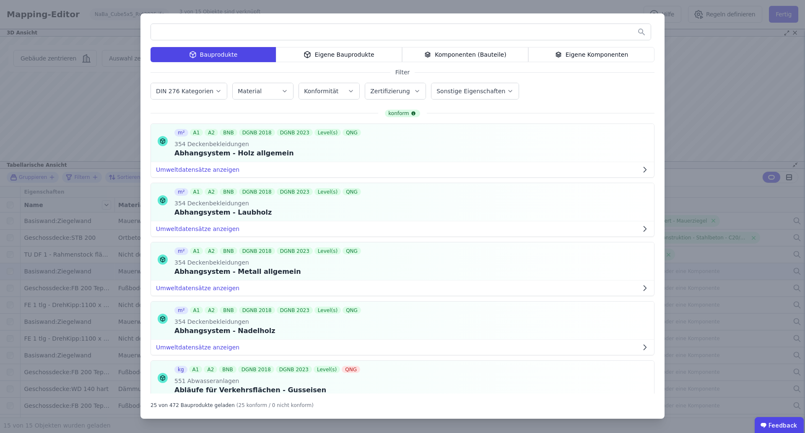
click at [224, 24] on input "text" at bounding box center [401, 31] width 500 height 15
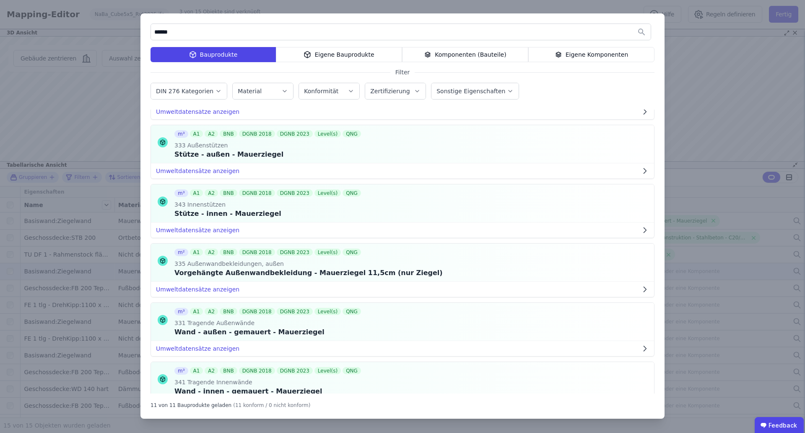
scroll to position [393, 0]
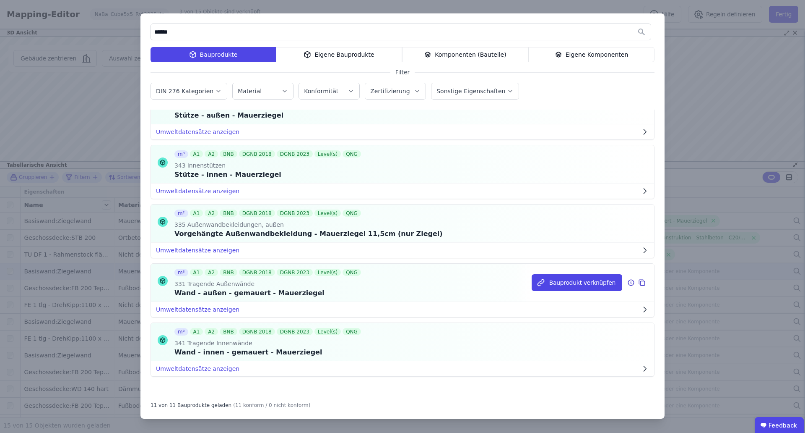
type input "******"
click at [301, 293] on div "Wand - außen - gemauert - Mauerziegel" at bounding box center [269, 293] width 188 height 10
click at [550, 287] on button "Bauprodukt verknüpfen" at bounding box center [577, 282] width 91 height 17
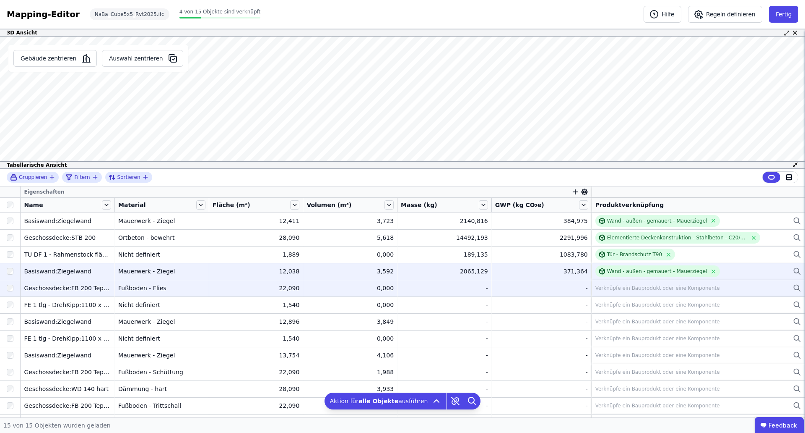
click at [610, 288] on div "Verknüpfe ein Bauprodukt oder eine Komponente" at bounding box center [658, 287] width 125 height 7
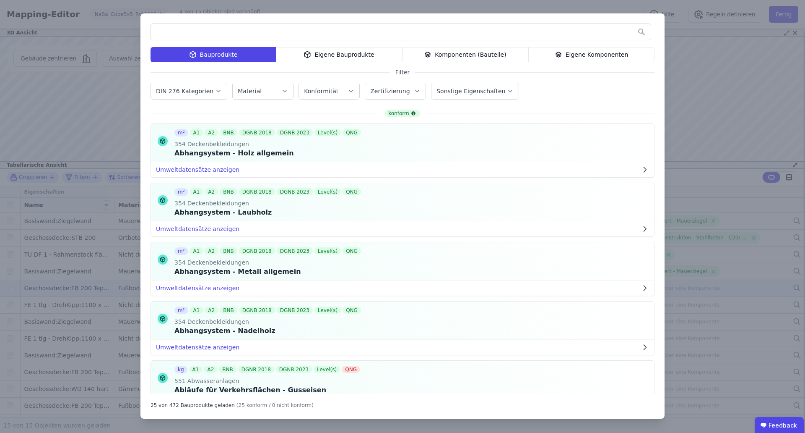
click at [274, 31] on input "text" at bounding box center [401, 31] width 500 height 15
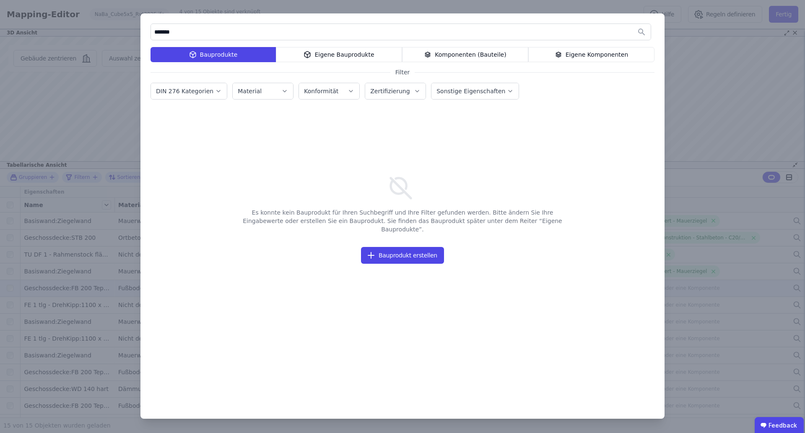
drag, startPoint x: 185, startPoint y: 35, endPoint x: 108, endPoint y: 34, distance: 76.4
click at [108, 34] on div "******* Bauprodukte Eigene Bauprodukte Komponenten (Bauteile) Eigene Komponente…" at bounding box center [402, 216] width 805 height 433
click at [161, 32] on input "*********" at bounding box center [401, 31] width 500 height 15
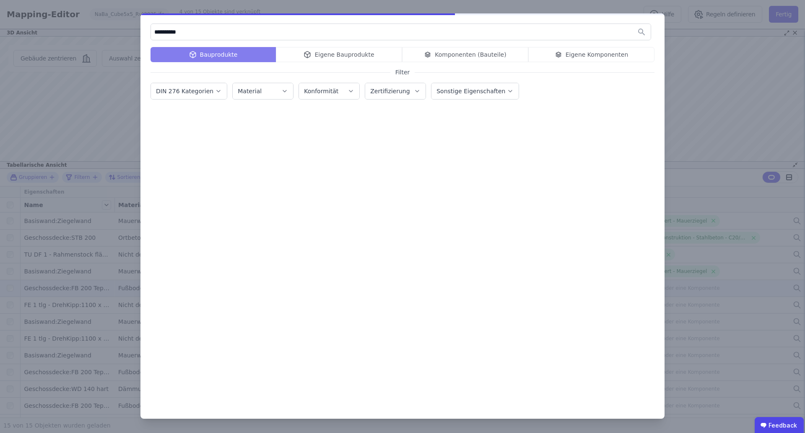
click at [209, 31] on input "**********" at bounding box center [401, 31] width 500 height 15
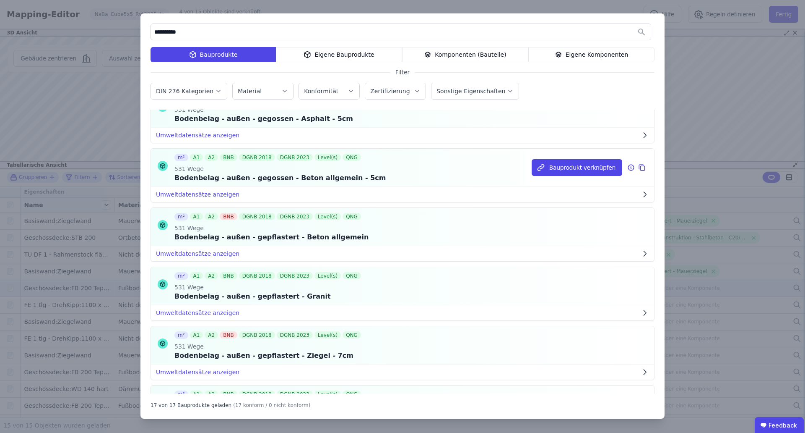
scroll to position [0, 0]
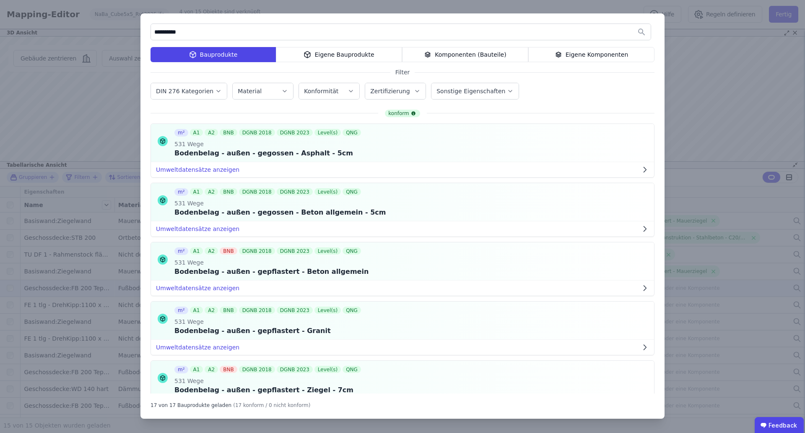
click at [485, 50] on div "Komponenten (Bauteile)" at bounding box center [465, 54] width 126 height 15
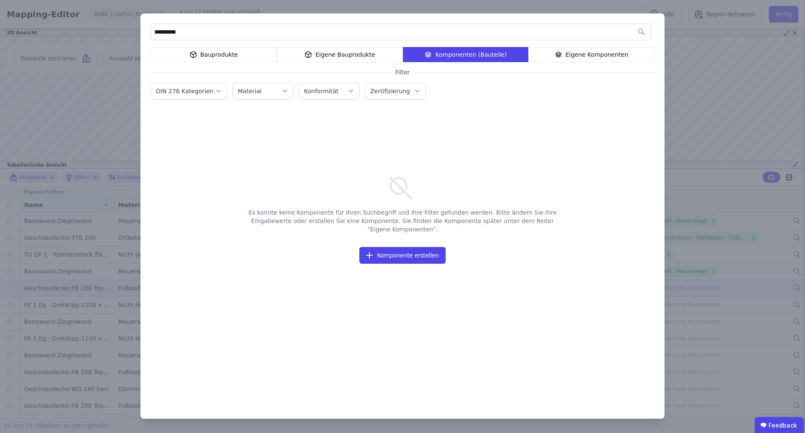
click at [415, 34] on input "**********" at bounding box center [401, 31] width 500 height 15
drag, startPoint x: 263, startPoint y: 38, endPoint x: 145, endPoint y: 46, distance: 118.6
click at [145, 45] on div "**********" at bounding box center [403, 215] width 524 height 405
click at [216, 52] on div "Bauprodukte" at bounding box center [214, 54] width 126 height 15
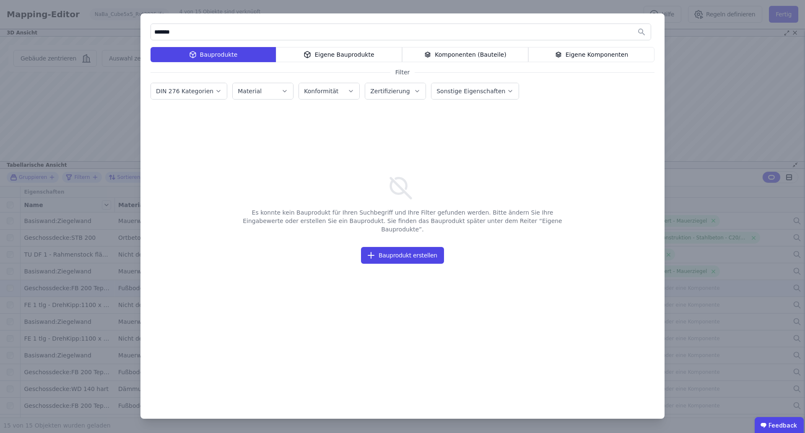
click at [237, 34] on input "*******" at bounding box center [401, 31] width 500 height 15
drag, startPoint x: 223, startPoint y: 34, endPoint x: 107, endPoint y: 33, distance: 116.2
click at [107, 33] on div "******* Bauprodukte Eigene Bauprodukte Komponenten (Bauteile) Eigene Komponente…" at bounding box center [402, 216] width 805 height 433
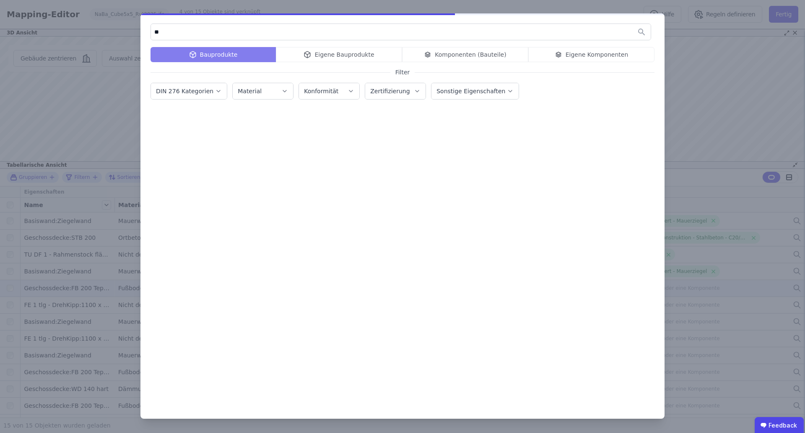
type input "*"
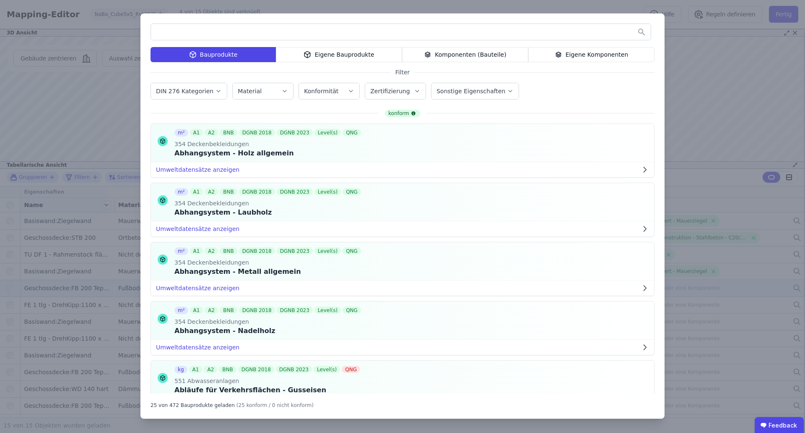
click at [361, 53] on div "Eigene Bauprodukte" at bounding box center [339, 54] width 126 height 15
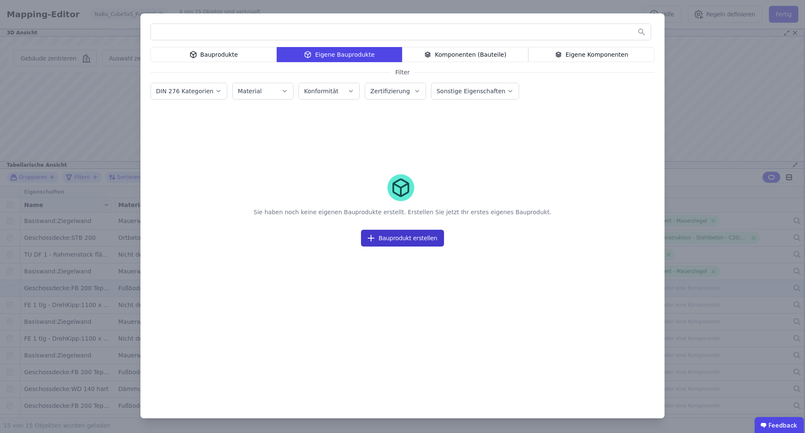
click at [411, 244] on button "Bauprodukt erstellen" at bounding box center [402, 237] width 83 height 17
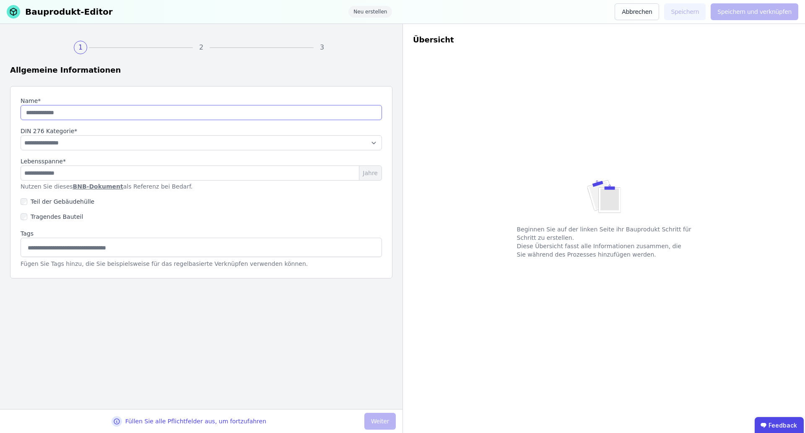
click at [138, 108] on input "string" at bounding box center [202, 112] width 362 height 15
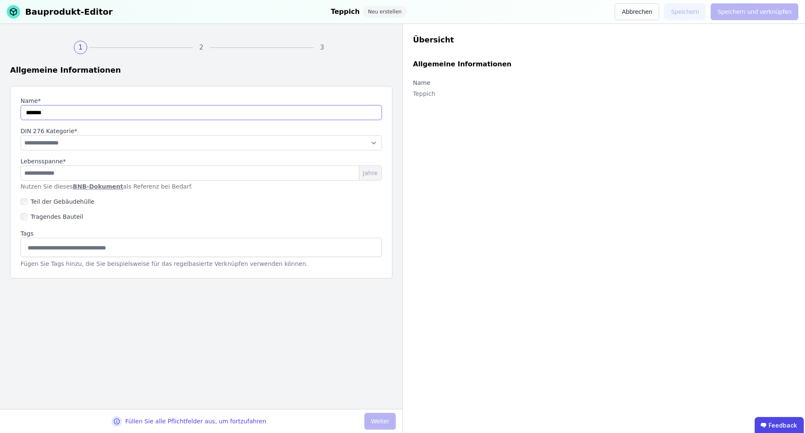
type input "*******"
click at [137, 143] on select "**********" at bounding box center [202, 142] width 362 height 15
click at [73, 140] on select "**********" at bounding box center [202, 142] width 362 height 15
select select "**********"
click at [21, 135] on select "**********" at bounding box center [202, 142] width 362 height 15
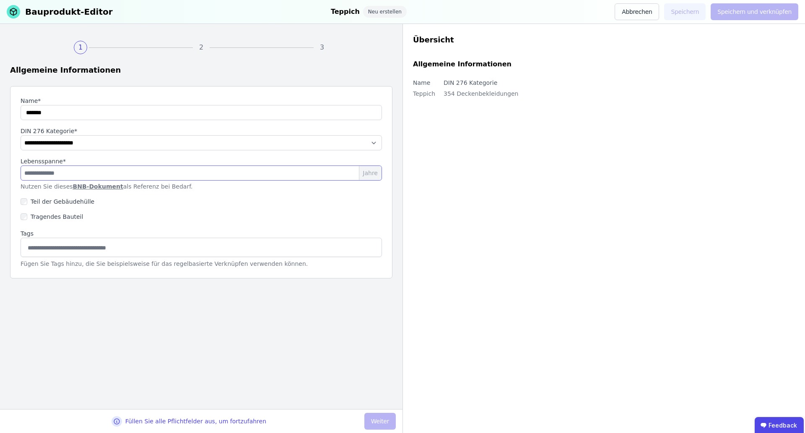
click at [94, 172] on input "number" at bounding box center [202, 172] width 362 height 15
drag, startPoint x: 51, startPoint y: 170, endPoint x: 1, endPoint y: 171, distance: 49.5
click at [1, 171] on div "**********" at bounding box center [201, 216] width 403 height 385
type input "**"
click at [165, 208] on div "Teil der Gebäudehülle" at bounding box center [202, 201] width 362 height 15
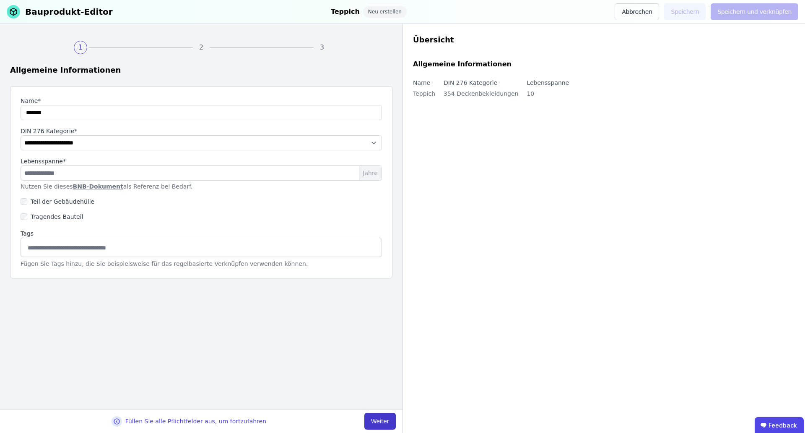
click at [378, 420] on button "Weiter" at bounding box center [380, 420] width 31 height 17
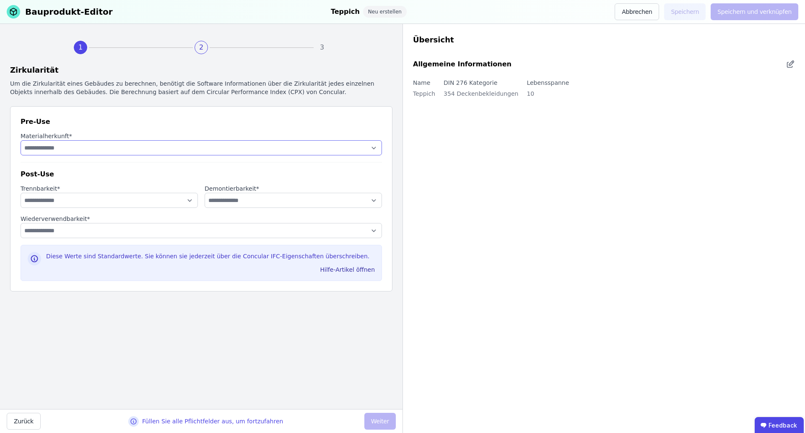
click at [96, 144] on select "**********" at bounding box center [202, 147] width 362 height 15
select select "**********"
click at [21, 140] on select "**********" at bounding box center [202, 147] width 362 height 15
click at [90, 200] on select "**********" at bounding box center [109, 200] width 177 height 15
select select "**********"
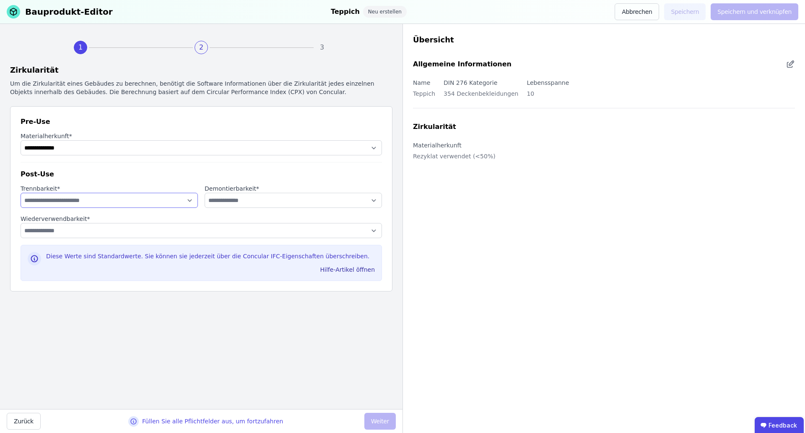
click at [21, 193] on select "**********" at bounding box center [109, 200] width 177 height 15
click at [255, 203] on select "**********" at bounding box center [293, 200] width 177 height 15
select select "**********"
click at [205, 193] on select "**********" at bounding box center [293, 200] width 177 height 15
click at [49, 227] on select "**********" at bounding box center [202, 230] width 362 height 15
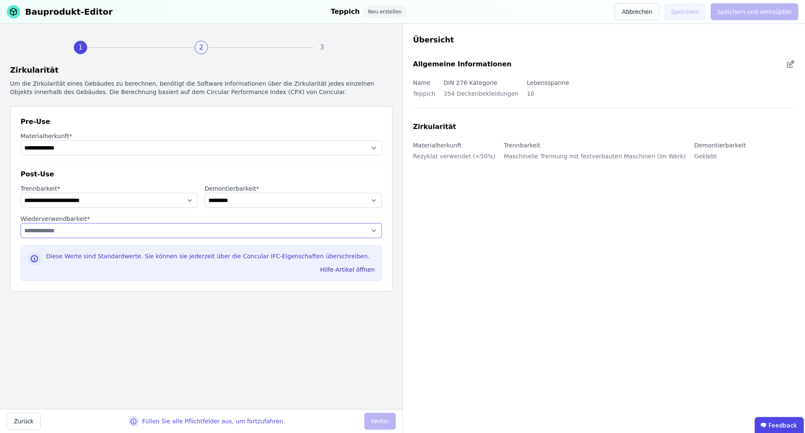
select select "**********"
click at [21, 223] on select "**********" at bounding box center [202, 230] width 362 height 15
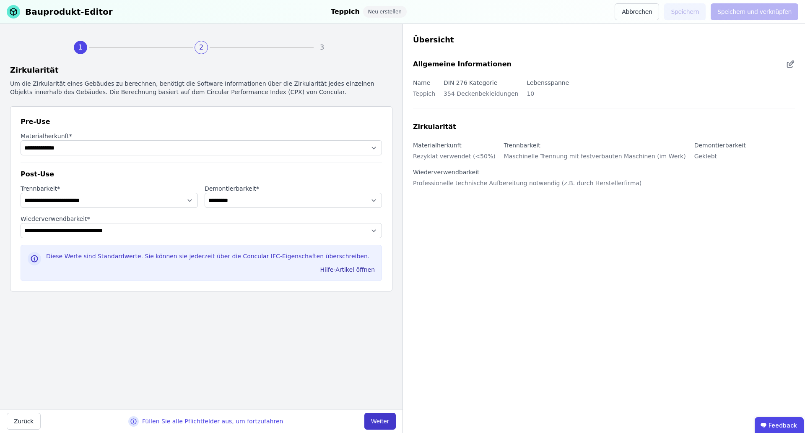
click at [374, 420] on button "Weiter" at bounding box center [380, 420] width 31 height 17
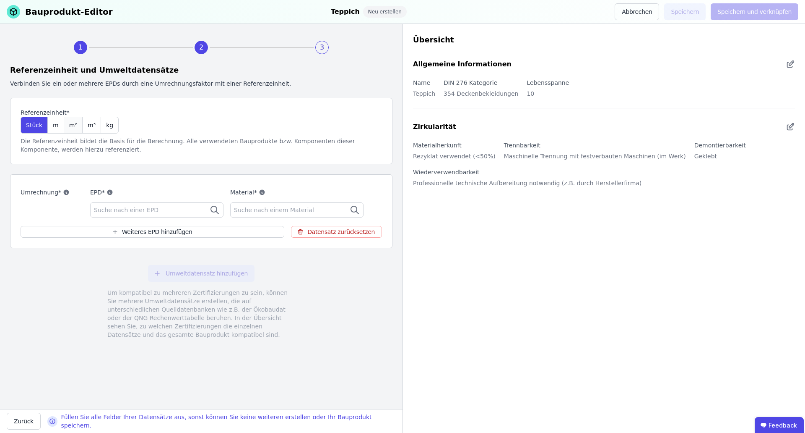
click at [65, 125] on div "m²" at bounding box center [73, 125] width 18 height 17
click at [141, 209] on span "Suche nach einer EPD" at bounding box center [127, 210] width 66 height 8
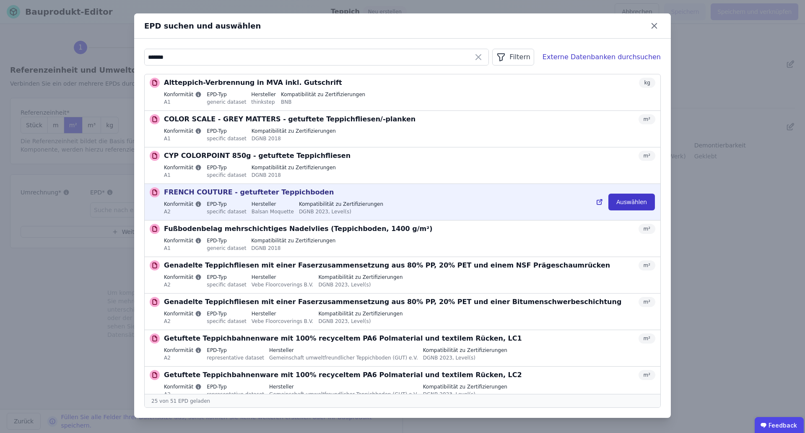
type input "*******"
click at [640, 204] on button "Auswählen" at bounding box center [632, 201] width 47 height 17
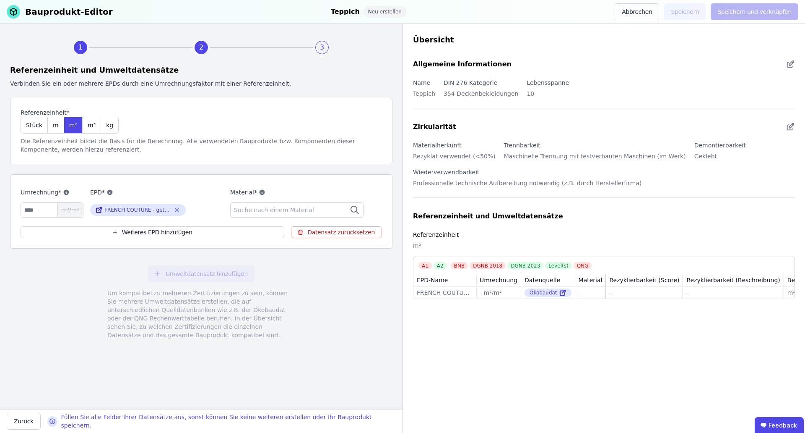
click at [219, 149] on div "Die Referenzeinheit bildet die Basis für die Berechnung. Alle verwendeten Baupr…" at bounding box center [202, 145] width 362 height 17
click at [55, 208] on input "number" at bounding box center [52, 209] width 63 height 15
type input "*"
click at [116, 258] on div "Umweltdatensatz hinzufügen Um kompatibel zu mehreren Zertifizierungen zu sein, …" at bounding box center [201, 302] width 383 height 94
click at [309, 45] on span "3" at bounding box center [322, 47] width 114 height 13
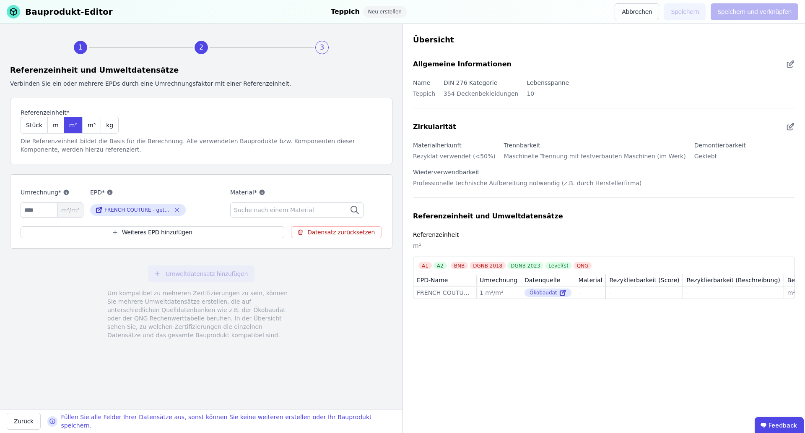
click at [237, 153] on div "Die Referenzeinheit bildet die Basis für die Berechnung. Alle verwendeten Baupr…" at bounding box center [202, 145] width 362 height 17
click at [322, 47] on div "3" at bounding box center [321, 47] width 13 height 13
click at [336, 56] on div "1 2 3" at bounding box center [201, 48] width 383 height 34
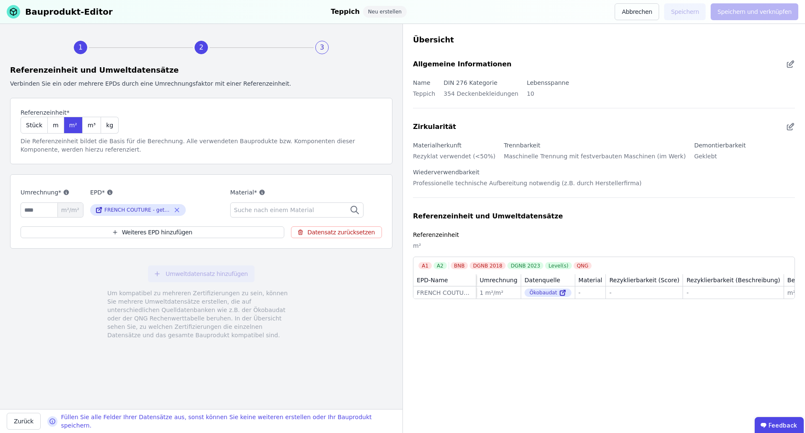
click at [258, 213] on span "Suche nach einem Material" at bounding box center [275, 210] width 82 height 8
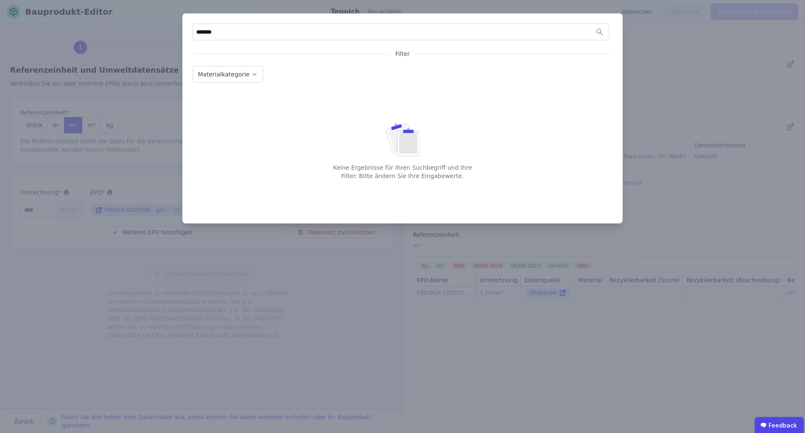
drag, startPoint x: 235, startPoint y: 34, endPoint x: 149, endPoint y: 29, distance: 85.4
click at [149, 29] on div "******* Filter Materialkategorie Keine Ergebnisse für Ihren Suchbegriff und Ihr…" at bounding box center [402, 216] width 805 height 433
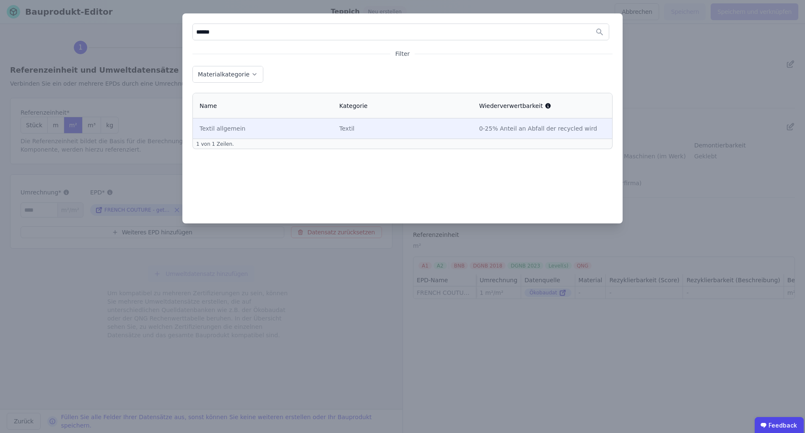
type input "******"
click at [355, 119] on td "Textil" at bounding box center [403, 128] width 140 height 20
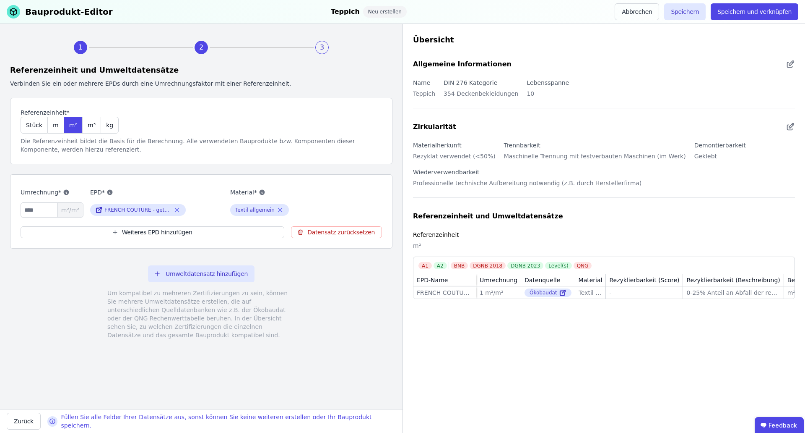
click at [320, 49] on div "3" at bounding box center [321, 47] width 13 height 13
click at [684, 16] on button "Speichern" at bounding box center [686, 11] width 42 height 17
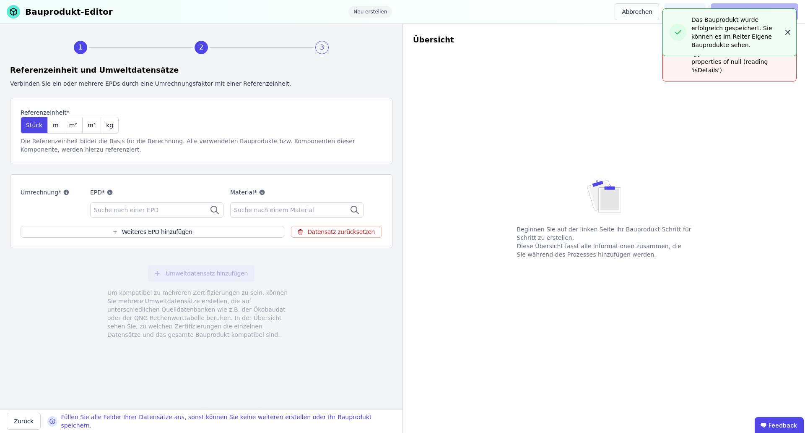
click at [790, 28] on icon "button" at bounding box center [788, 32] width 8 height 8
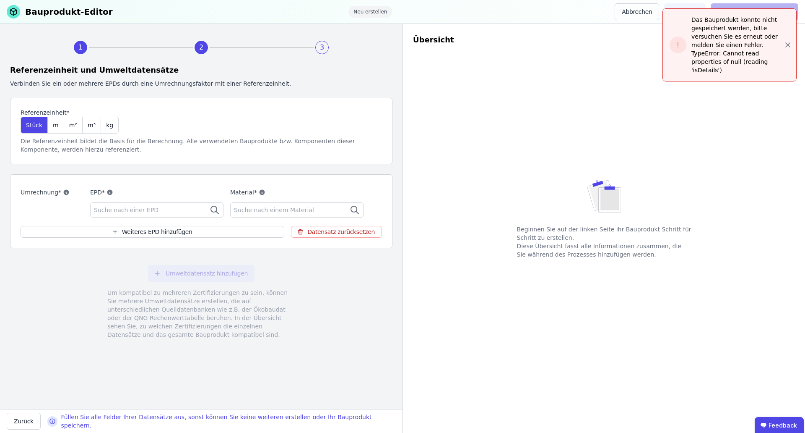
click at [787, 43] on icon "button" at bounding box center [788, 45] width 4 height 4
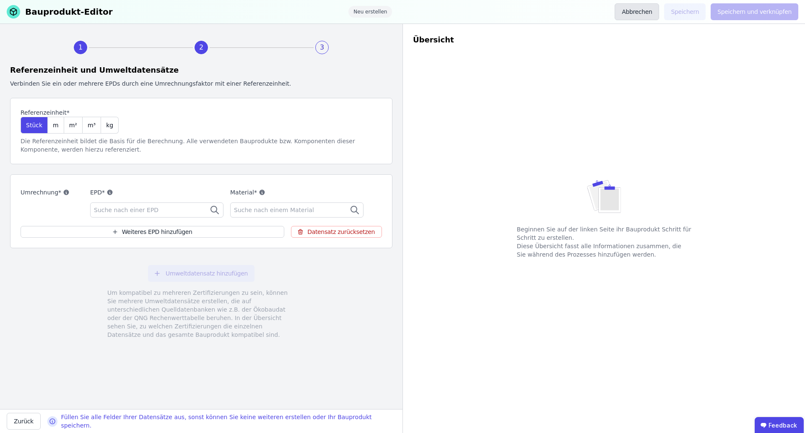
click at [634, 16] on button "Abbrechen" at bounding box center [637, 11] width 44 height 17
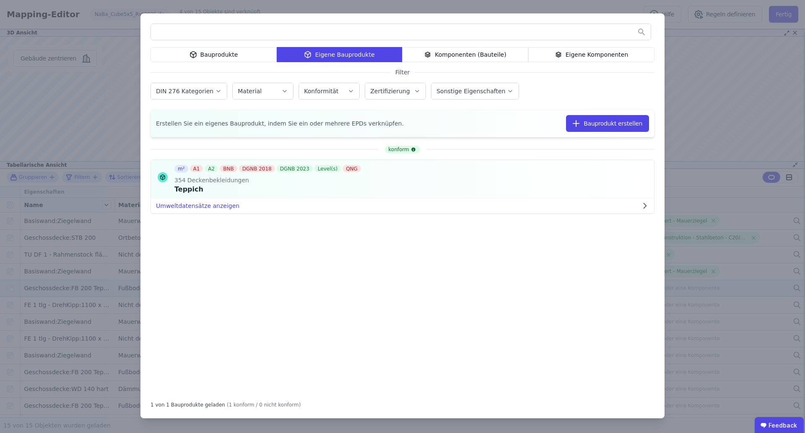
click at [551, 47] on div "Eigene Komponenten" at bounding box center [592, 54] width 126 height 15
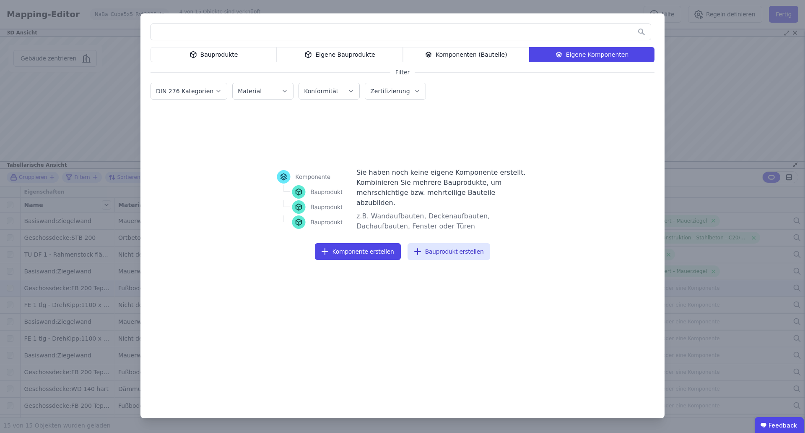
click at [686, 102] on div "Bauprodukte Eigene Bauprodukte Komponenten (Bauteile) Eigene Komponenten Filter…" at bounding box center [402, 216] width 805 height 433
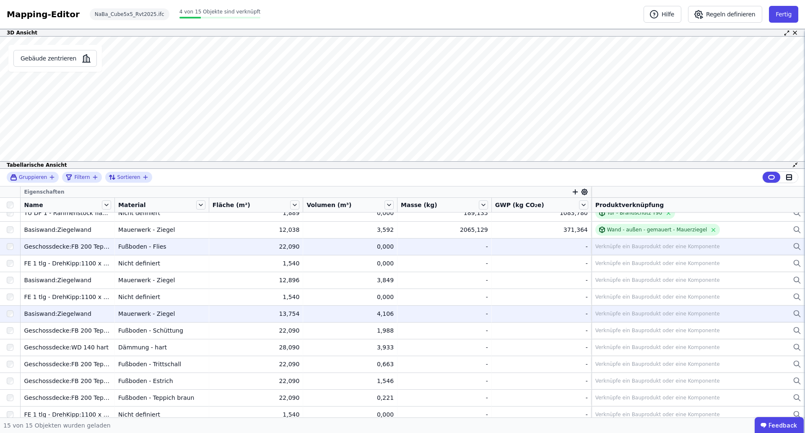
scroll to position [42, 0]
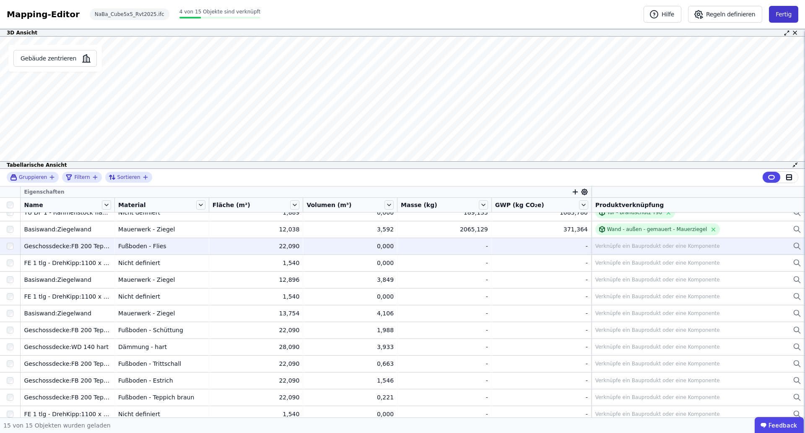
click at [791, 10] on button "Fertig" at bounding box center [783, 14] width 29 height 17
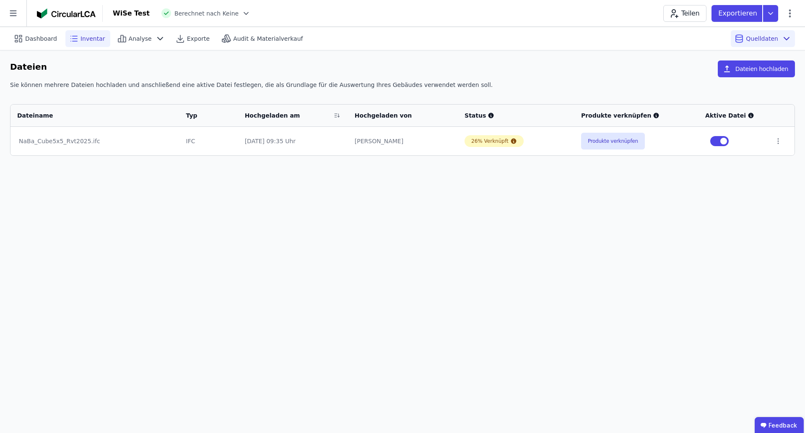
click at [85, 45] on div "Inventar" at bounding box center [87, 38] width 45 height 17
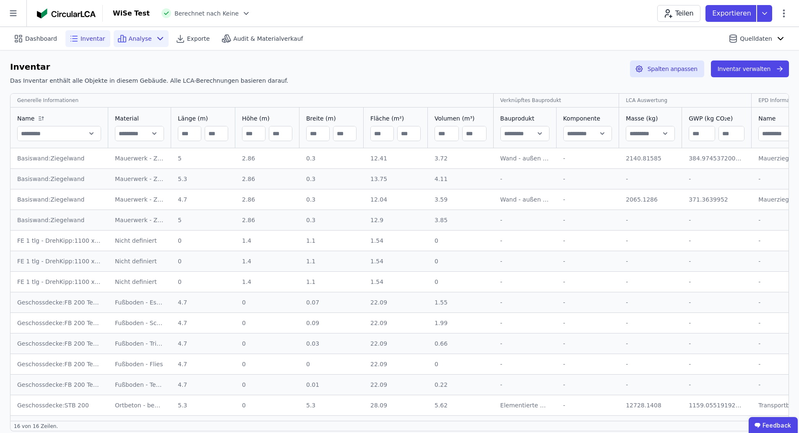
click at [156, 40] on icon at bounding box center [160, 39] width 10 height 10
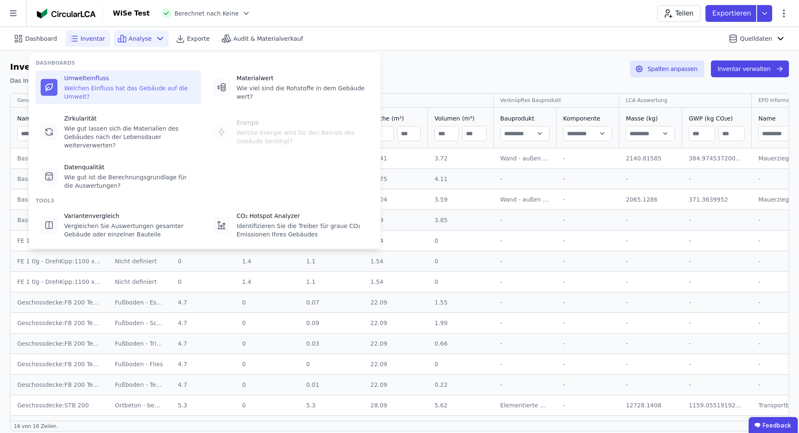
click at [145, 81] on div "Umwelteinfluss" at bounding box center [130, 78] width 132 height 8
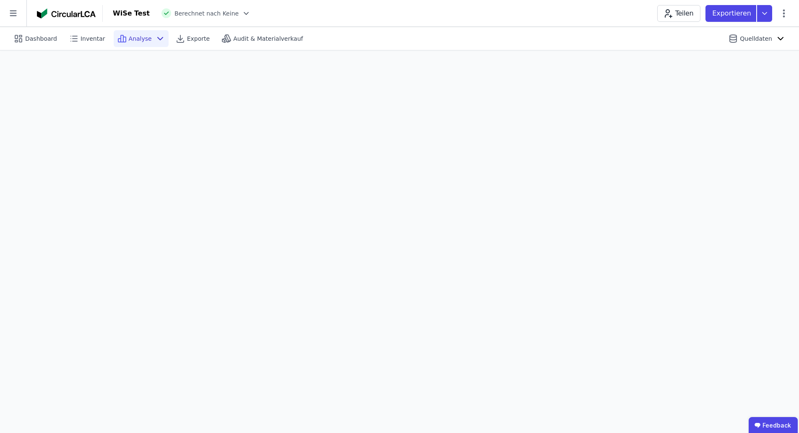
click at [146, 39] on div "Analyse" at bounding box center [141, 38] width 55 height 17
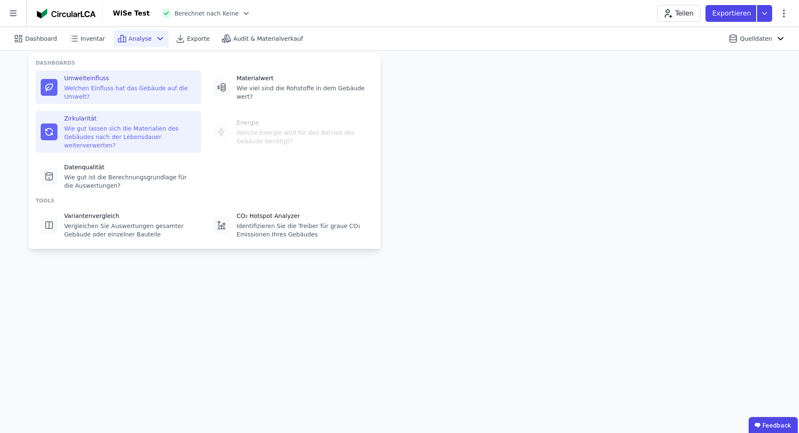
click at [143, 114] on div "Zirkularität" at bounding box center [130, 118] width 132 height 8
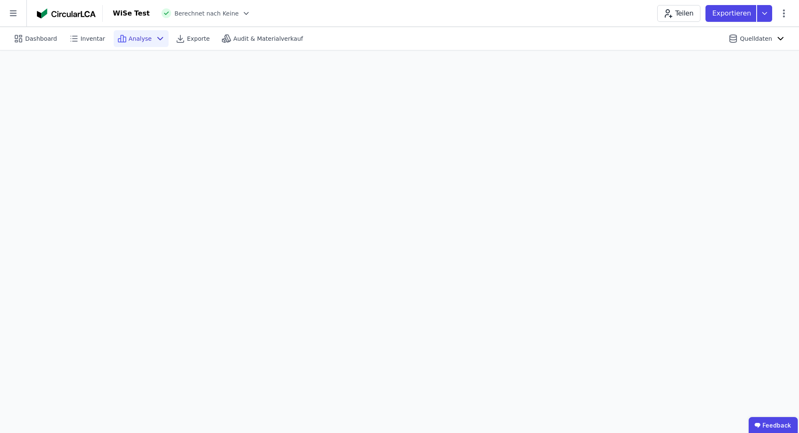
click at [155, 41] on icon at bounding box center [160, 39] width 10 height 10
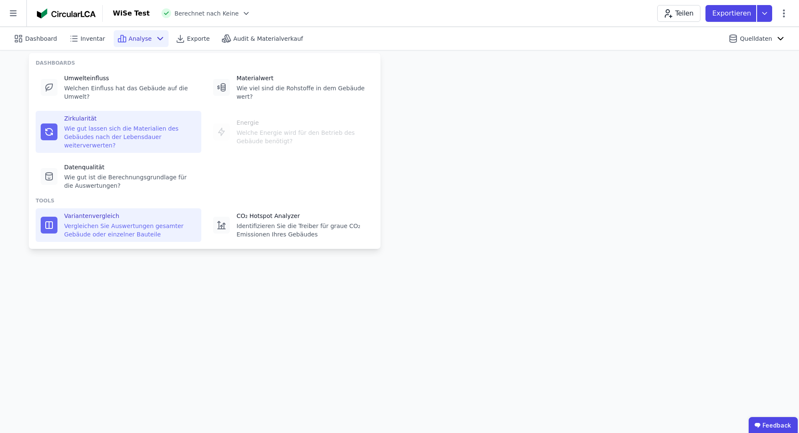
click at [137, 211] on div "Variantenvergleich" at bounding box center [130, 215] width 132 height 8
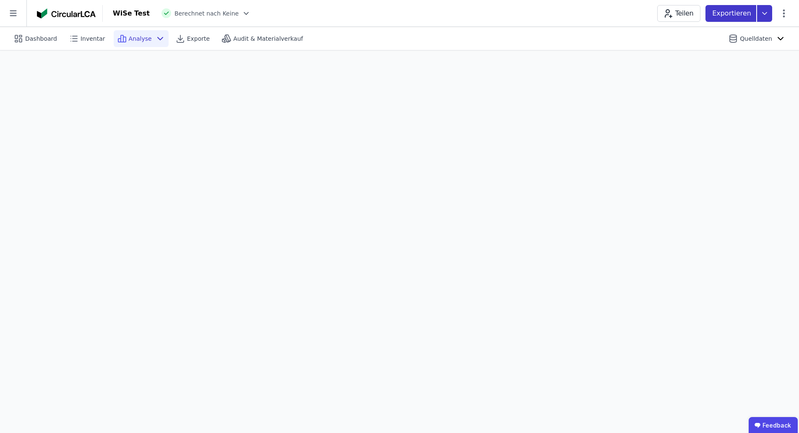
click at [765, 15] on icon at bounding box center [764, 13] width 15 height 17
click at [762, 9] on icon at bounding box center [764, 13] width 15 height 17
click at [781, 13] on icon at bounding box center [784, 13] width 10 height 10
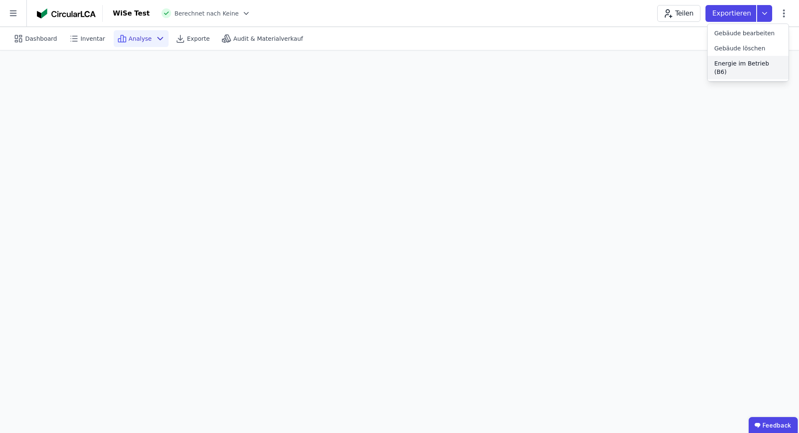
click at [738, 61] on span "Energie im Betrieb (B6)" at bounding box center [748, 67] width 68 height 17
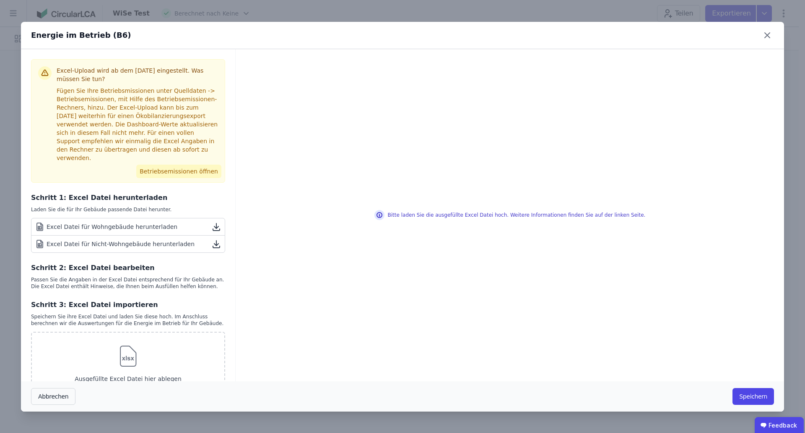
click at [178, 164] on button "Betriebsemissionen öffnen" at bounding box center [178, 170] width 85 height 13
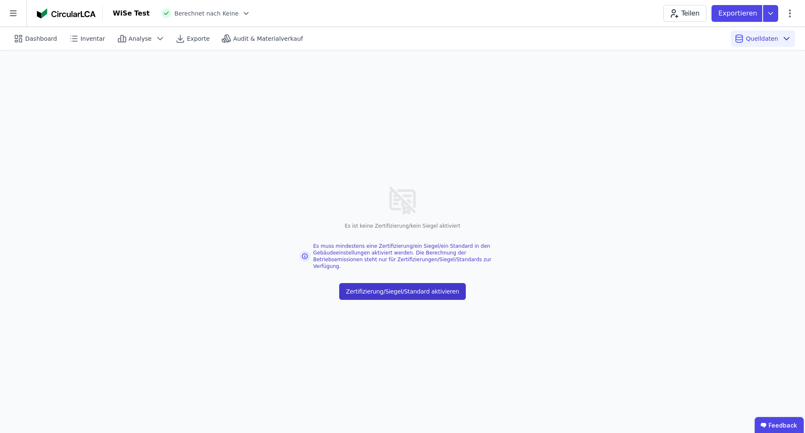
click at [398, 286] on button "Zertifizierung/Siegel/Standard aktivieren" at bounding box center [402, 291] width 127 height 17
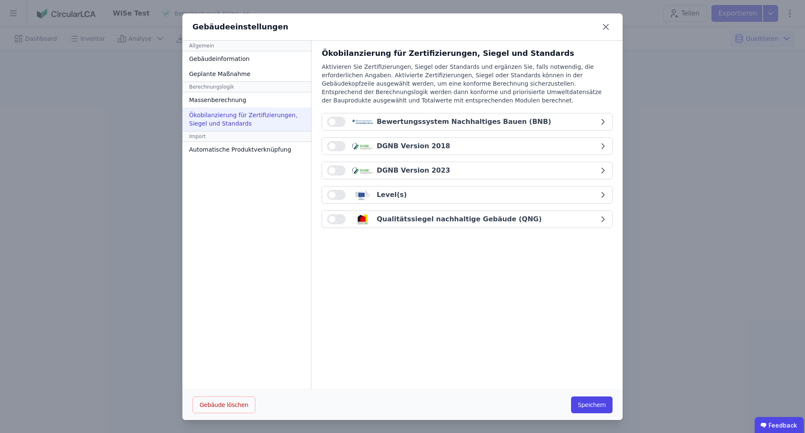
click at [449, 227] on div "Qualitätssiegel nachhaltige Gebäude (QNG)" at bounding box center [467, 219] width 291 height 18
click at [455, 221] on div "Qualitätssiegel nachhaltige Gebäude (QNG)" at bounding box center [459, 219] width 165 height 10
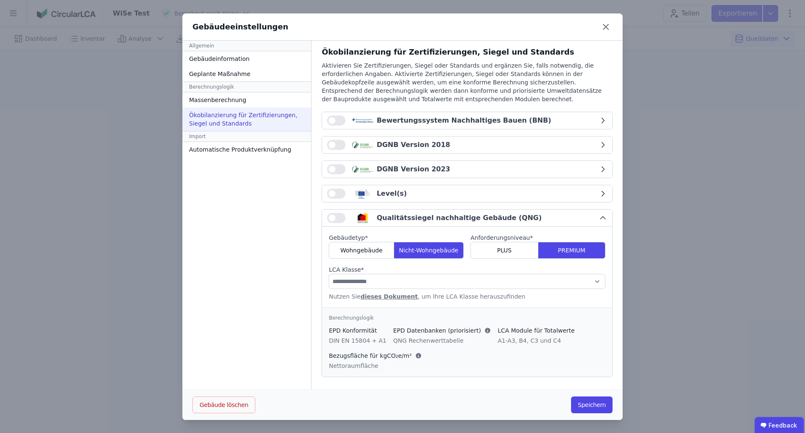
scroll to position [2, 0]
click at [365, 252] on span "Wohngebäude" at bounding box center [362, 249] width 42 height 8
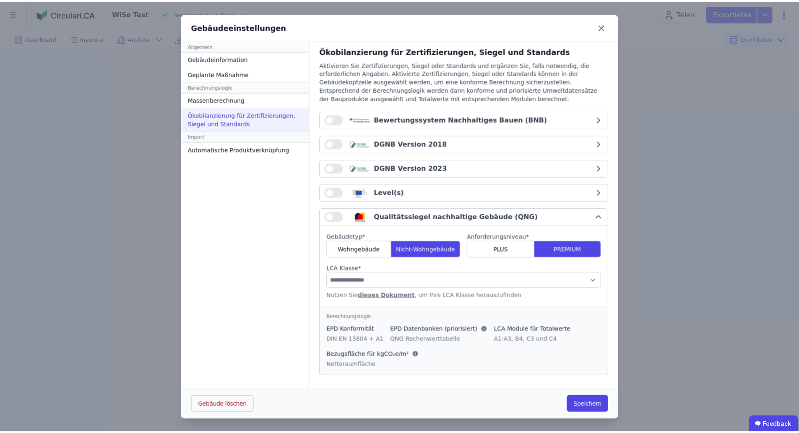
scroll to position [0, 0]
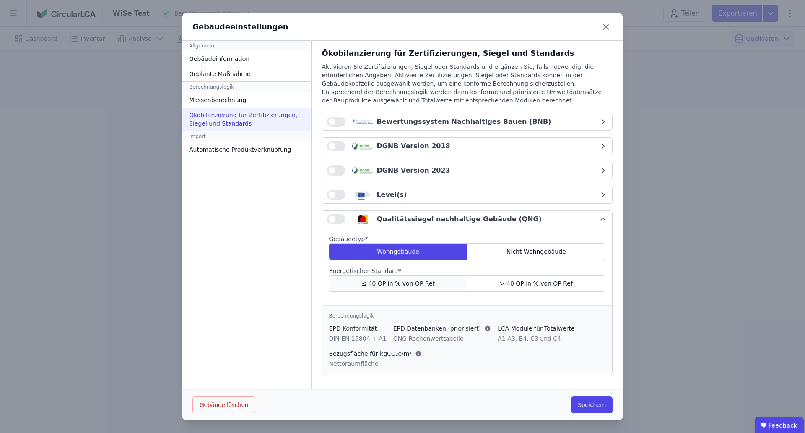
click at [435, 288] on div "≤ 40 QP in % von QP Ref" at bounding box center [398, 283] width 138 height 17
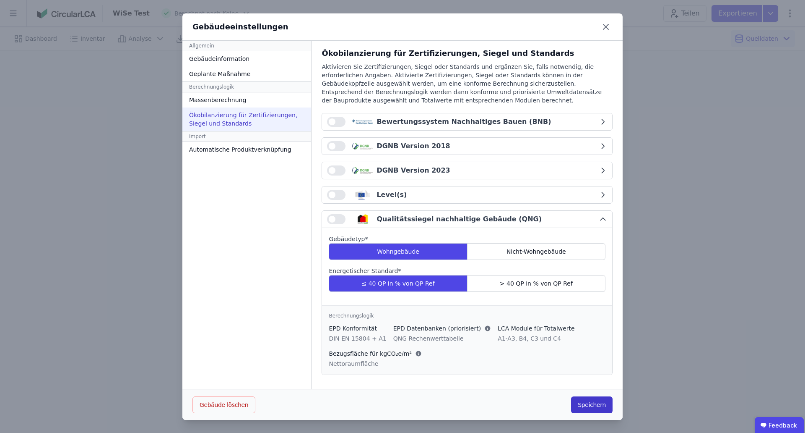
click at [586, 406] on button "Speichern" at bounding box center [592, 404] width 42 height 17
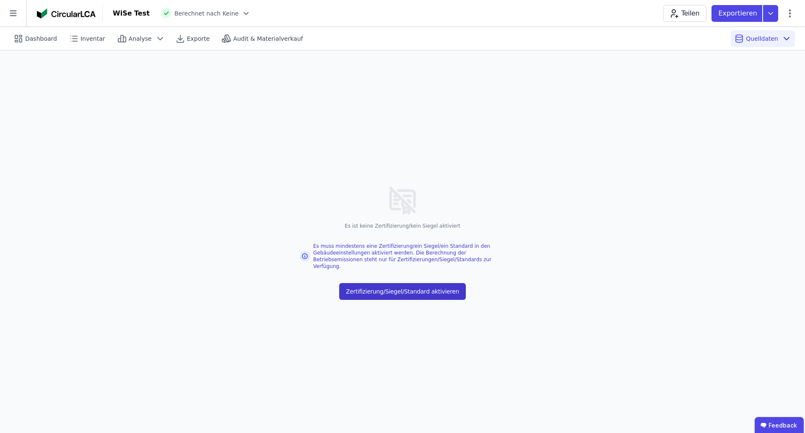
click at [414, 293] on button "Zertifizierung/Siegel/Standard aktivieren" at bounding box center [402, 291] width 127 height 17
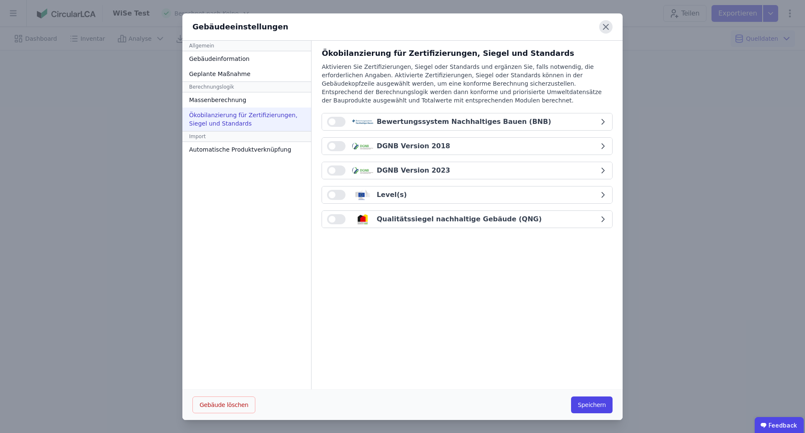
click at [602, 25] on icon at bounding box center [605, 26] width 13 height 13
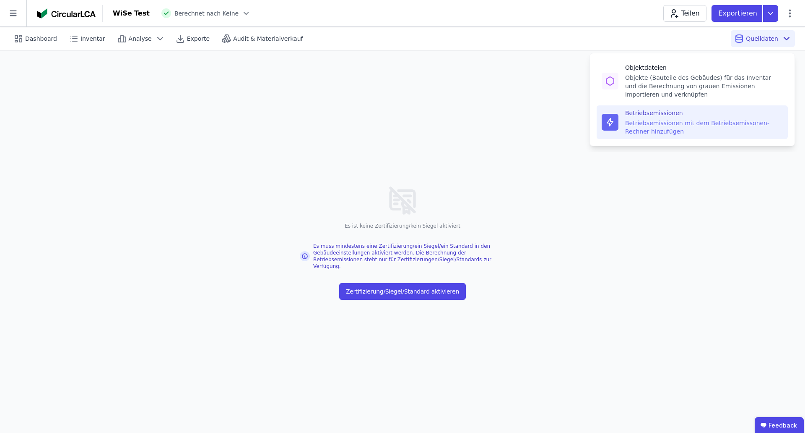
click at [700, 130] on div "Betriebsemissionen mit dem Betriebsemissonen-Rechner hinzufügen" at bounding box center [704, 127] width 158 height 17
click at [648, 125] on div "Betriebsemissionen mit dem Betriebsemissonen-Rechner hinzufügen" at bounding box center [704, 127] width 158 height 17
click at [700, 119] on div "Betriebsemissionen mit dem Betriebsemissonen-Rechner hinzufügen" at bounding box center [704, 127] width 158 height 17
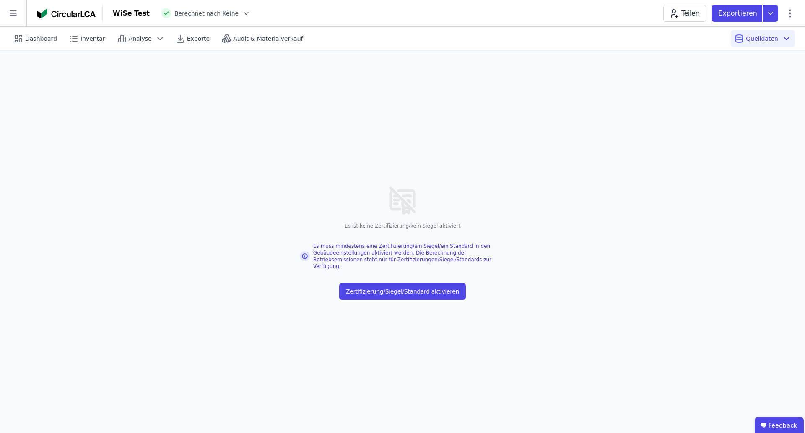
click at [248, 72] on div "Es ist keine Zertifizierung/kein Siegel aktiviert Es muss mindestens eine Zerti…" at bounding box center [402, 241] width 805 height 382
click at [242, 14] on icon at bounding box center [246, 13] width 8 height 8
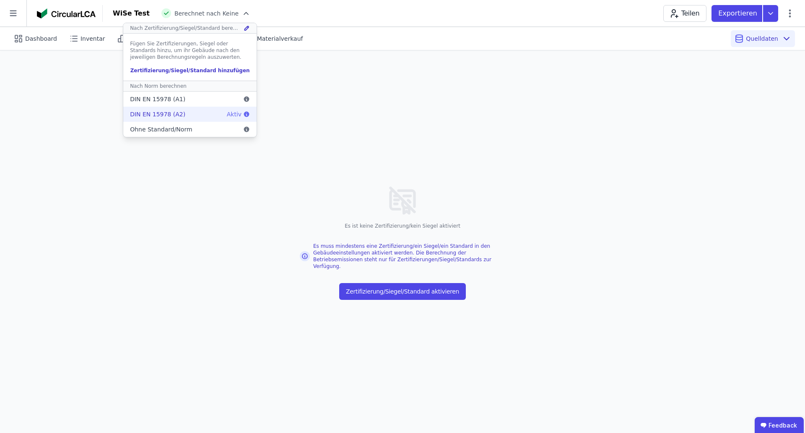
click at [193, 116] on div "DIN EN 15978 (A2) Aktiv" at bounding box center [189, 114] width 133 height 15
click at [419, 214] on div "Es ist keine Zertifizierung/kein Siegel aktiviert Es muss mindestens eine Zerti…" at bounding box center [402, 241] width 805 height 382
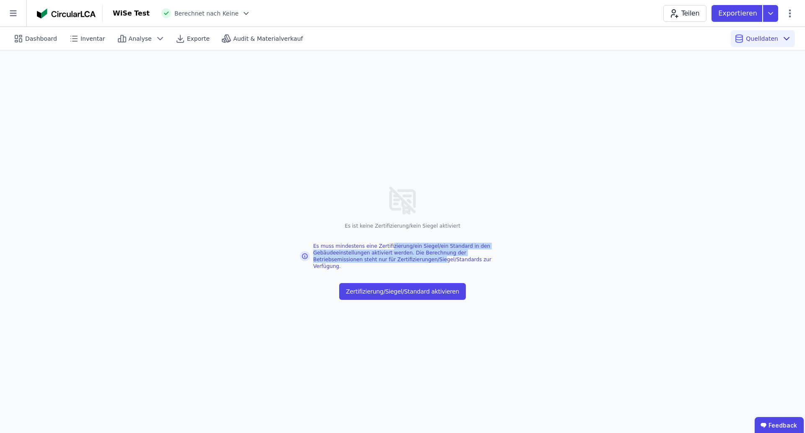
drag, startPoint x: 385, startPoint y: 250, endPoint x: 389, endPoint y: 268, distance: 18.0
click at [389, 268] on div "Es ist keine Zertifizierung/kein Siegel aktiviert Es muss mindestens eine Zerti…" at bounding box center [402, 241] width 805 height 382
drag, startPoint x: 416, startPoint y: 255, endPoint x: 416, endPoint y: 263, distance: 8.8
click at [416, 263] on div "Es muss mindestens eine Zertifizierung/ein Siegel/ein Standard in den Gebäudeei…" at bounding box center [403, 255] width 206 height 27
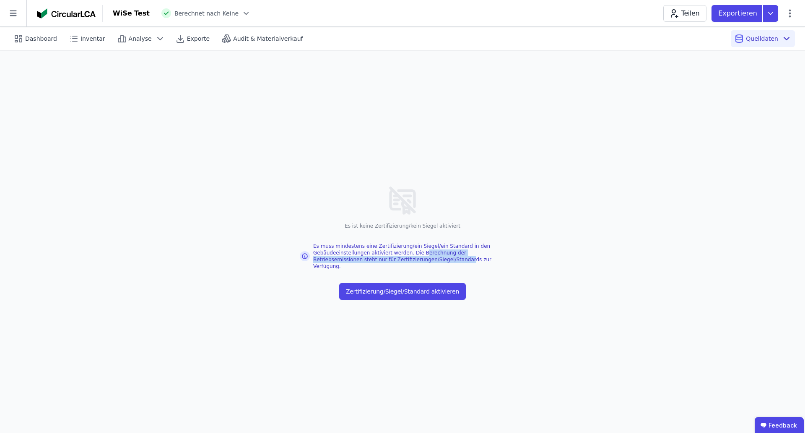
click at [416, 263] on div "Es muss mindestens eine Zertifizierung/ein Siegel/ein Standard in den Gebäudeei…" at bounding box center [403, 255] width 206 height 27
drag, startPoint x: 417, startPoint y: 255, endPoint x: 453, endPoint y: 261, distance: 37.0
click at [453, 261] on div "Es muss mindestens eine Zertifizierung/ein Siegel/ein Standard in den Gebäudeei…" at bounding box center [403, 255] width 206 height 27
click at [449, 261] on div "Es muss mindestens eine Zertifizierung/ein Siegel/ein Standard in den Gebäudeei…" at bounding box center [403, 255] width 206 height 27
drag, startPoint x: 414, startPoint y: 256, endPoint x: 454, endPoint y: 265, distance: 40.3
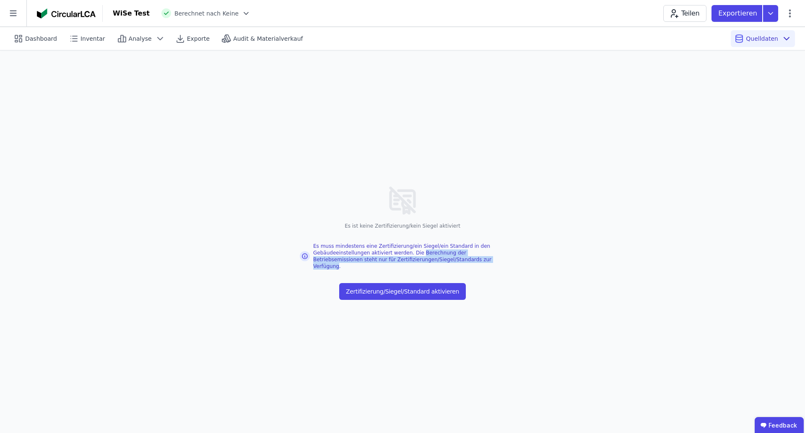
click at [454, 265] on div "Es muss mindestens eine Zertifizierung/ein Siegel/ein Standard in den Gebäudeei…" at bounding box center [403, 255] width 206 height 27
copy div "Berechnung der Betriebsemissionen steht nur für Zertifizierungen/Siegel/Standar…"
click at [524, 126] on div "Es ist keine Zertifizierung/kein Siegel aktiviert Es muss mindestens eine Zerti…" at bounding box center [402, 241] width 805 height 382
click at [36, 35] on span "Dashboard" at bounding box center [41, 38] width 32 height 8
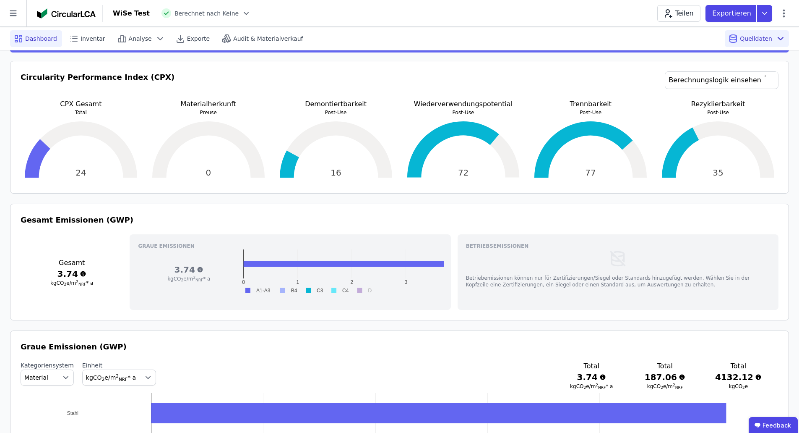
scroll to position [168, 0]
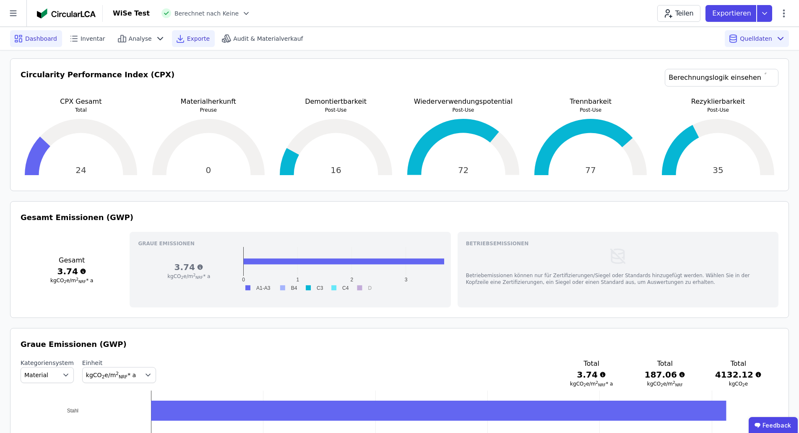
click at [187, 37] on span "Exporte" at bounding box center [198, 38] width 23 height 8
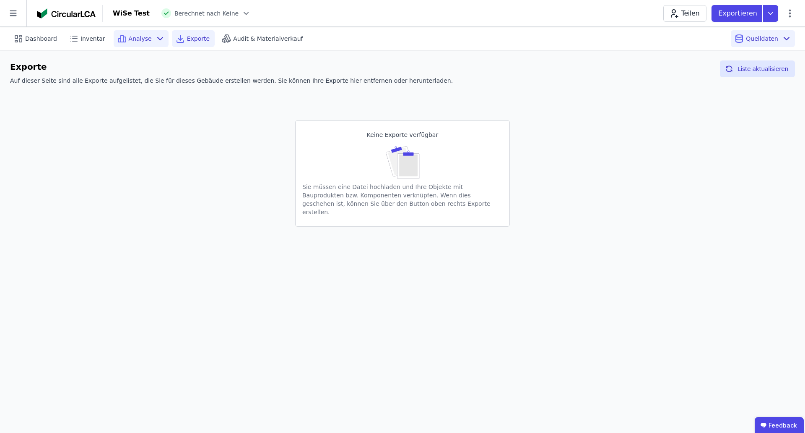
click at [155, 36] on icon at bounding box center [160, 39] width 10 height 10
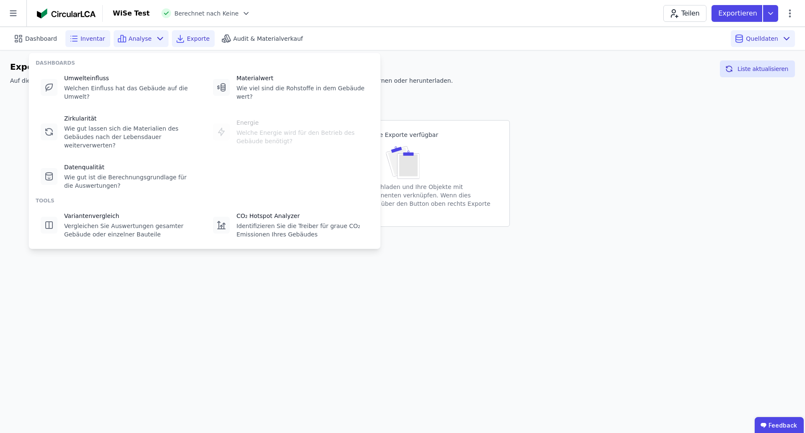
click at [84, 37] on span "Inventar" at bounding box center [93, 38] width 25 height 8
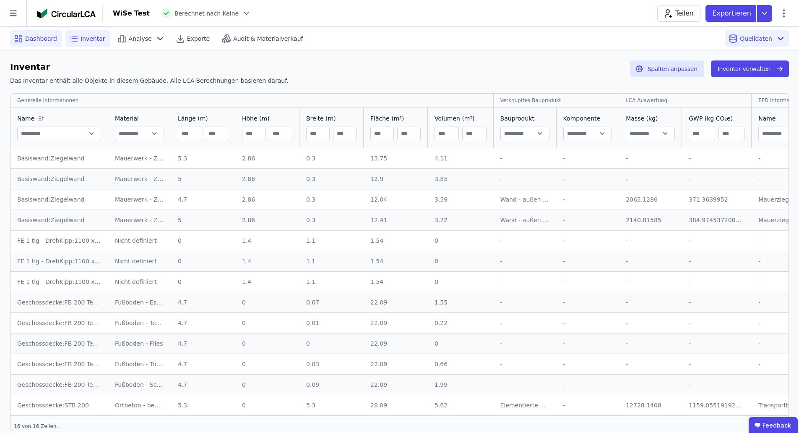
click at [48, 42] on span "Dashboard" at bounding box center [41, 38] width 32 height 8
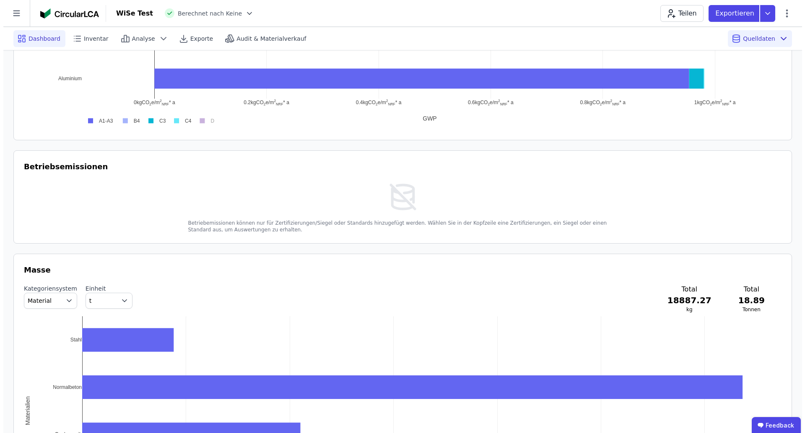
scroll to position [618, 0]
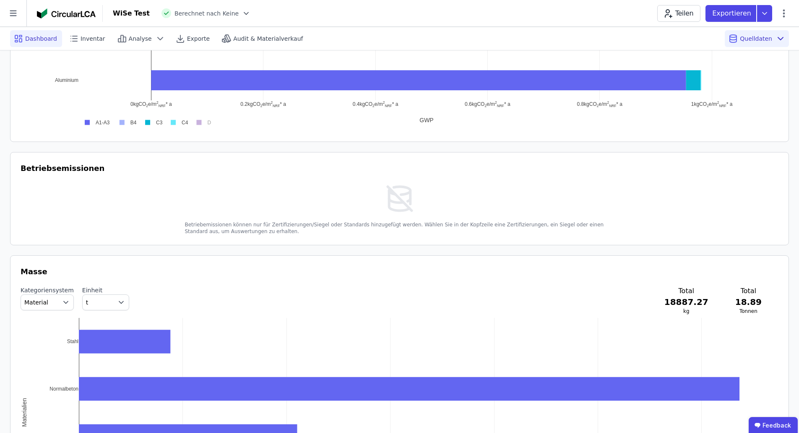
click at [353, 216] on div "Betriebemissionen können nur für Zertifizierungen/Siegel oder Standards hinzuge…" at bounding box center [400, 208] width 758 height 52
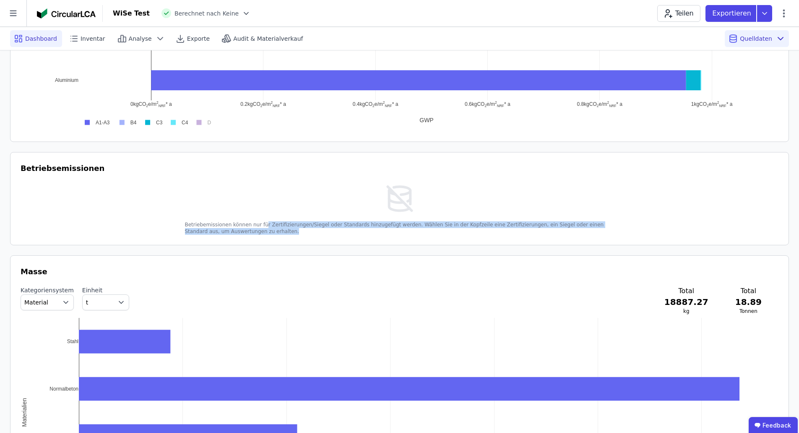
drag, startPoint x: 261, startPoint y: 224, endPoint x: 261, endPoint y: 231, distance: 6.3
click at [261, 231] on div "Betriebemissionen können nur für Zertifizierungen/Siegel oder Standards hinzuge…" at bounding box center [400, 227] width 430 height 13
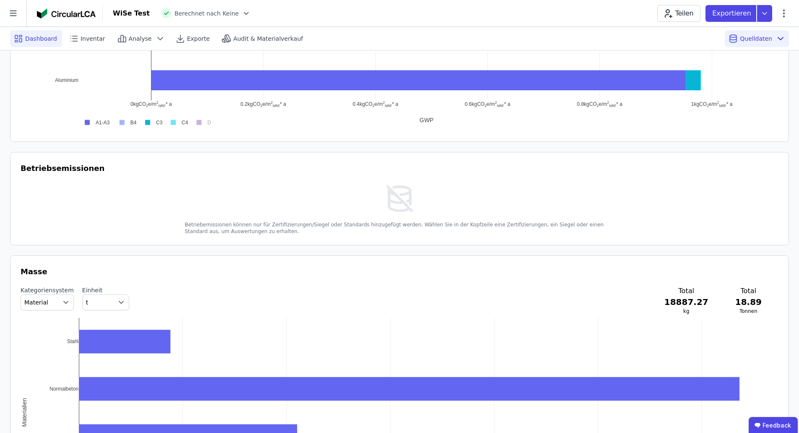
click at [242, 16] on icon at bounding box center [246, 13] width 8 height 8
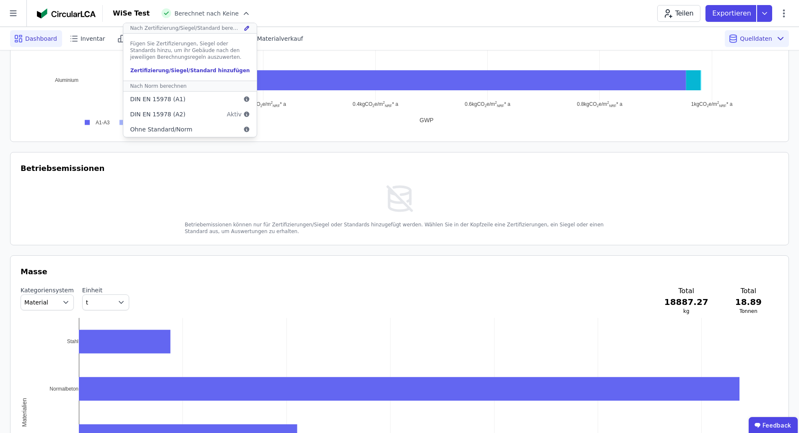
click at [189, 66] on div "Fügen Sie Zertifizierungen, Siegel oder Standards hinzu, um ihr Gebäude nach de…" at bounding box center [189, 57] width 133 height 47
click at [188, 70] on div "Zertifizierung/Siegel/Standard hinzufügen" at bounding box center [190, 70] width 120 height 7
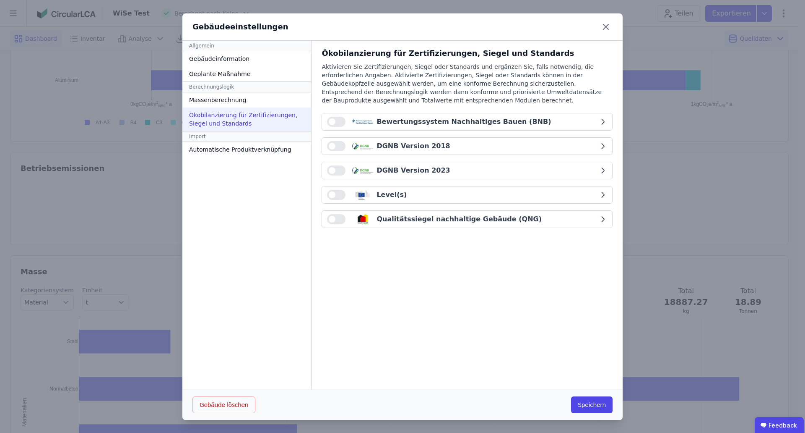
click at [333, 221] on button "button" at bounding box center [336, 219] width 18 height 10
click at [599, 215] on icon "button" at bounding box center [603, 219] width 8 height 8
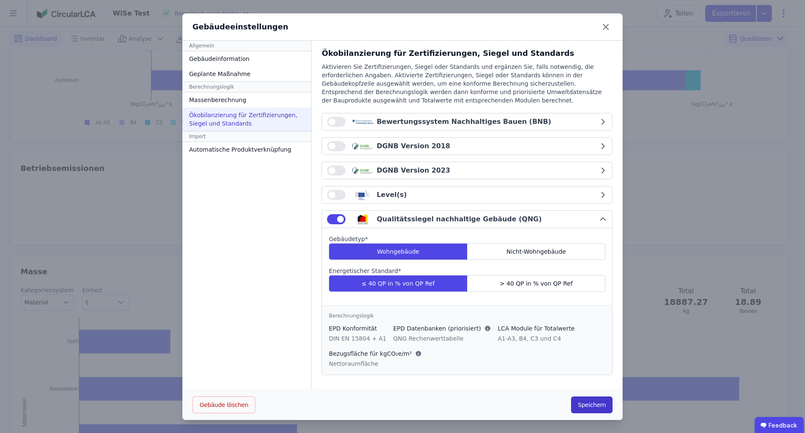
click at [588, 399] on button "Speichern" at bounding box center [592, 404] width 42 height 17
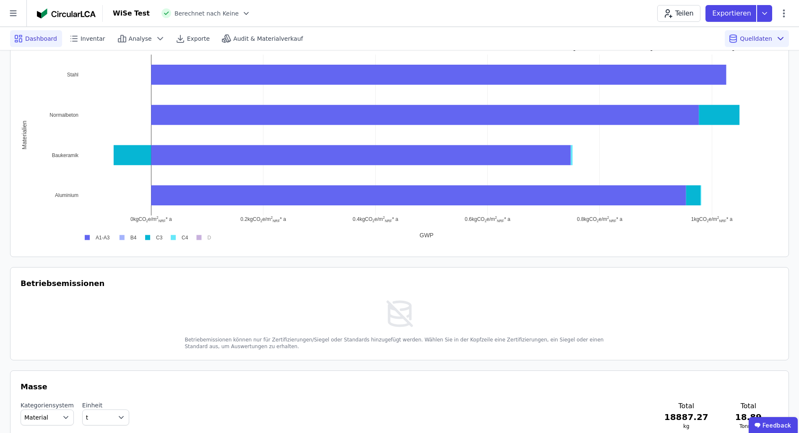
scroll to position [629, 0]
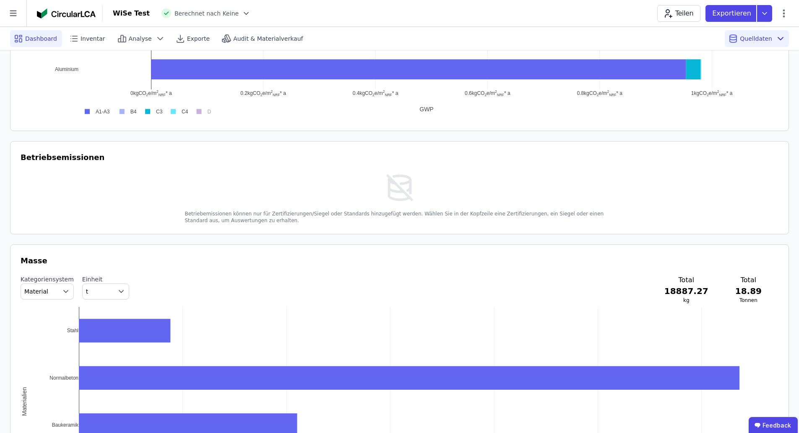
click at [372, 219] on div "Betriebemissionen können nur für Zertifizierungen/Siegel oder Standards hinzuge…" at bounding box center [400, 216] width 430 height 13
click at [390, 201] on img at bounding box center [400, 188] width 32 height 32
click at [162, 8] on div "WiSe Test Berechnet nach Keine" at bounding box center [182, 13] width 138 height 10
click at [176, 12] on span "Berechnet nach Keine" at bounding box center [207, 13] width 64 height 8
click at [242, 12] on icon at bounding box center [246, 13] width 8 height 8
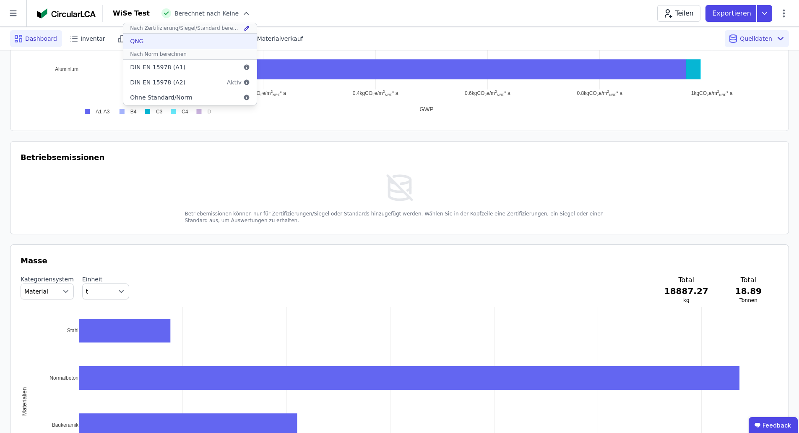
click at [203, 38] on div "QNG" at bounding box center [189, 41] width 133 height 15
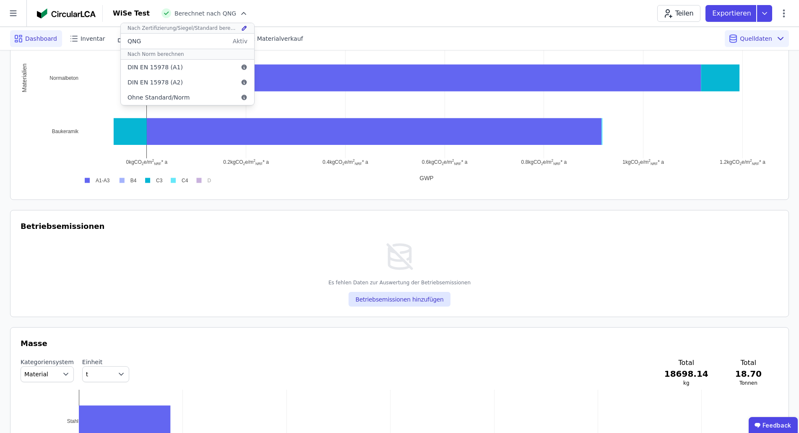
scroll to position [671, 0]
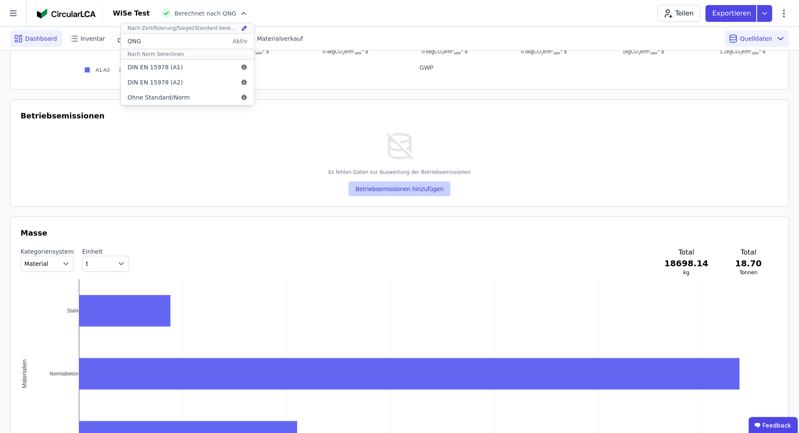
click at [411, 188] on button "Betriebsemissionen hinzufügen" at bounding box center [400, 188] width 102 height 15
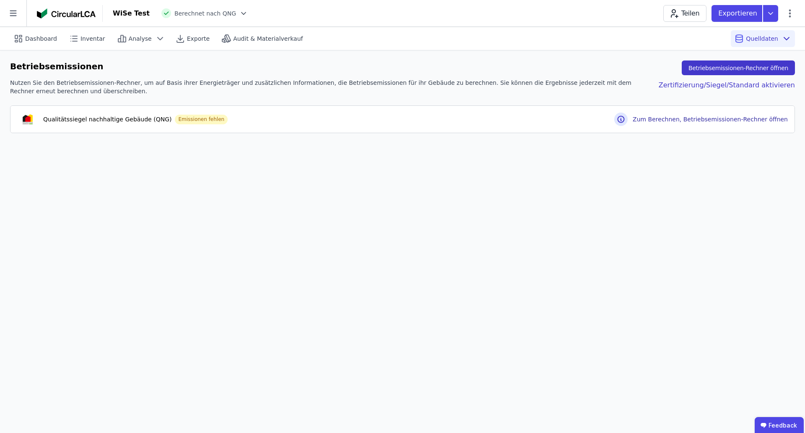
click at [750, 65] on button "Betriebsemissionen-Rechner öffnen" at bounding box center [738, 67] width 113 height 15
click at [729, 69] on button "Betriebsemissionen-Rechner öffnen" at bounding box center [738, 67] width 113 height 15
click at [729, 89] on div "Zertifizierung/Siegel/Standard aktivieren" at bounding box center [721, 86] width 150 height 17
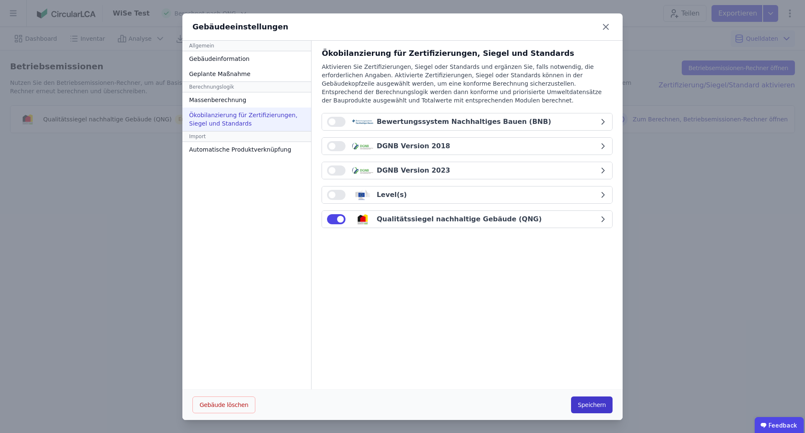
click at [594, 404] on button "Speichern" at bounding box center [592, 404] width 42 height 17
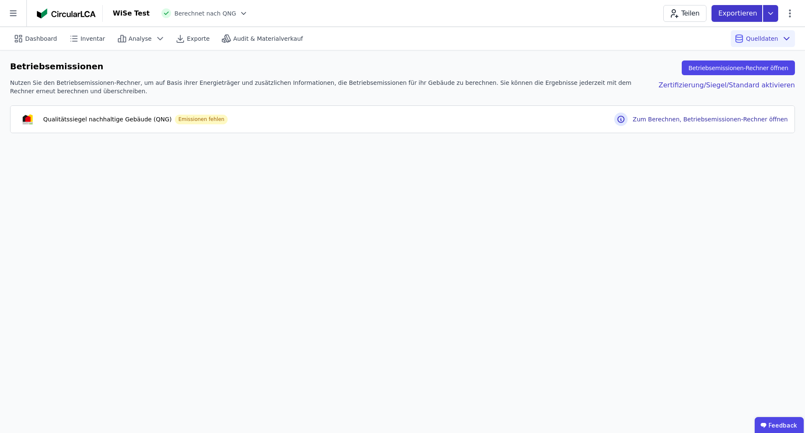
click at [769, 7] on icon at bounding box center [771, 13] width 15 height 17
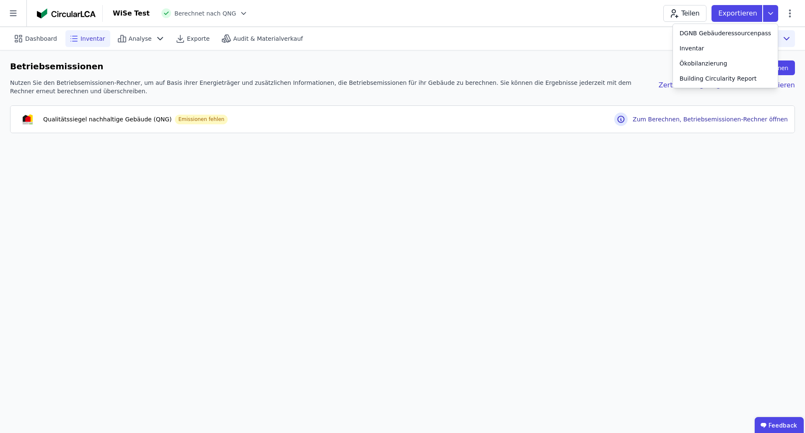
click at [81, 39] on span "Inventar" at bounding box center [93, 38] width 25 height 8
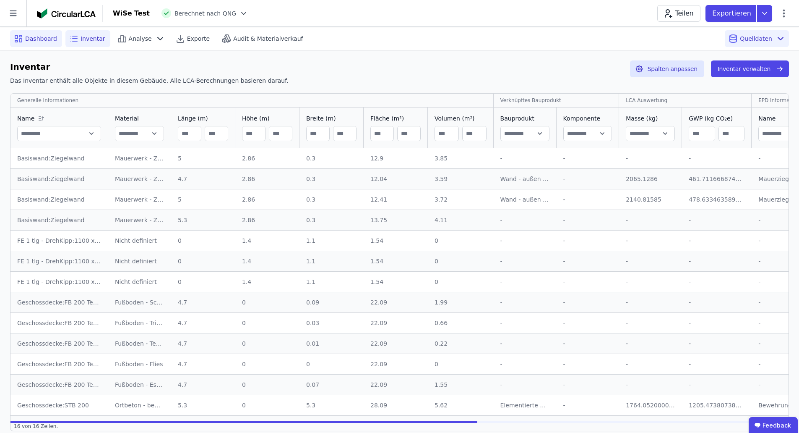
click at [31, 41] on span "Dashboard" at bounding box center [41, 38] width 32 height 8
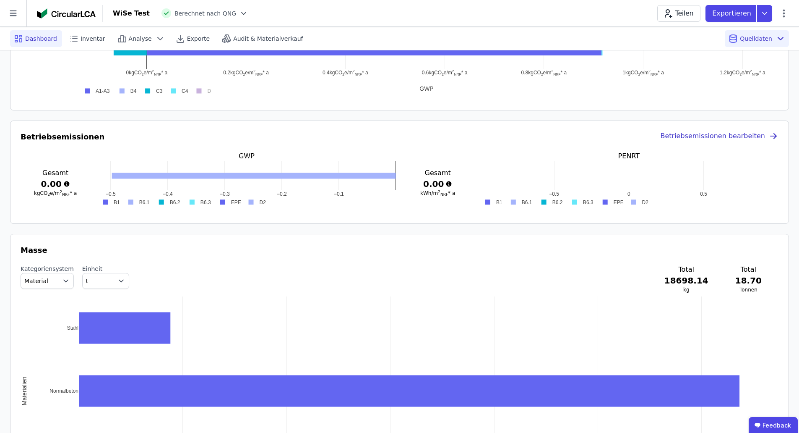
scroll to position [671, 0]
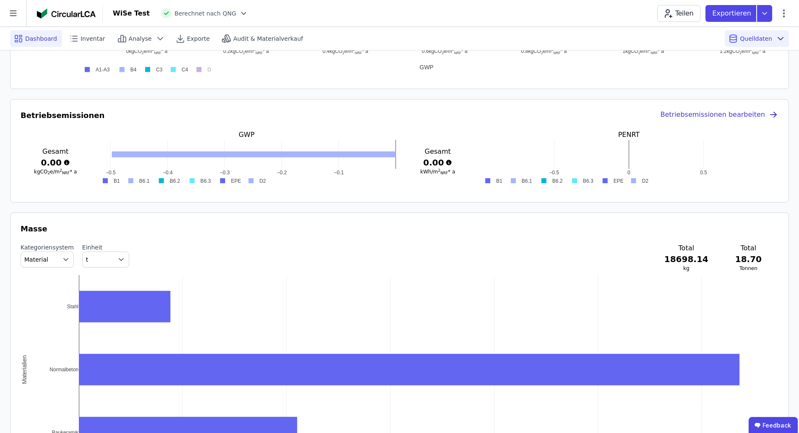
click at [764, 116] on div "Betriebsemissionen bearbeiten" at bounding box center [719, 115] width 118 height 12
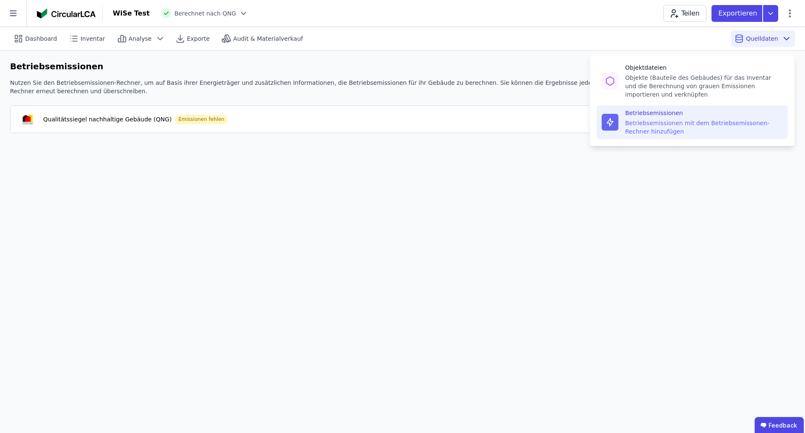
click at [736, 122] on div "Betriebsemissionen mit dem Betriebsemissonen-Rechner hinzufügen" at bounding box center [704, 127] width 158 height 17
click at [648, 129] on div "Betriebsemissionen mit dem Betriebsemissonen-Rechner hinzufügen" at bounding box center [704, 127] width 158 height 17
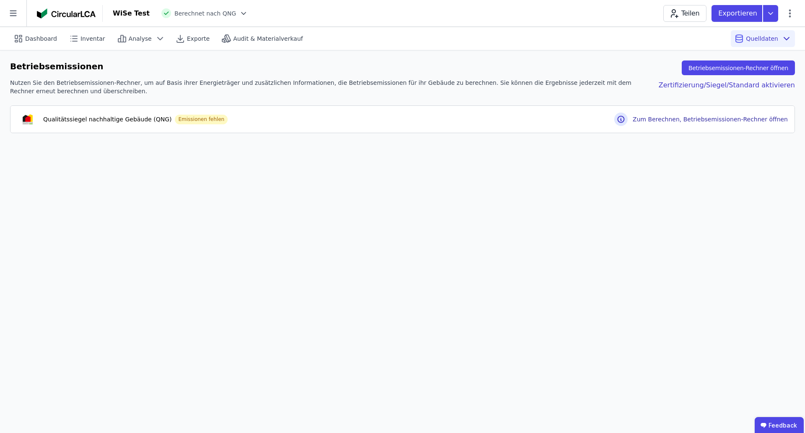
click at [638, 165] on div "Dashboard Inventar Analyse Exporte Audit & Materialverkauf Quelldaten Betriebse…" at bounding box center [402, 230] width 805 height 406
click at [722, 86] on div "Zertifizierung/Siegel/Standard aktivieren" at bounding box center [721, 86] width 150 height 17
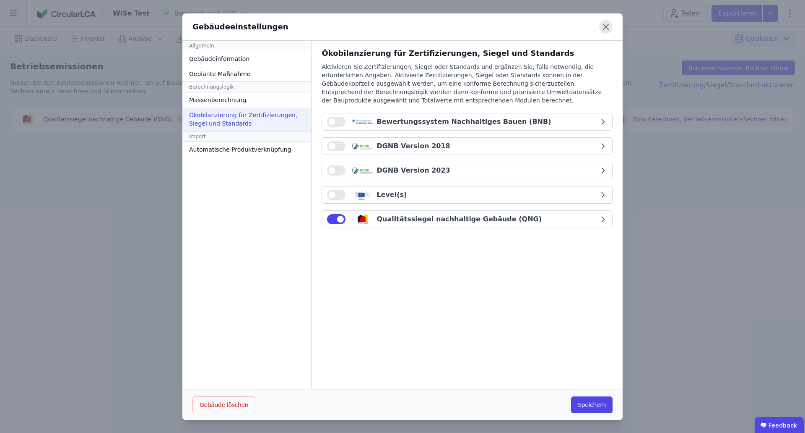
click at [607, 27] on icon at bounding box center [605, 26] width 13 height 13
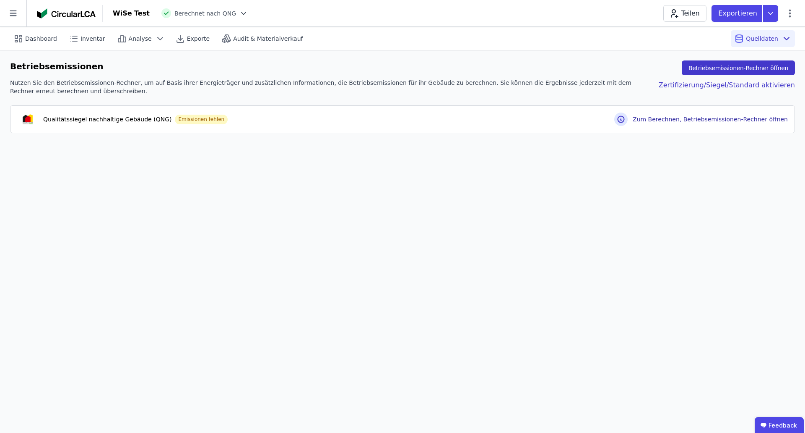
click at [711, 69] on button "Betriebsemissionen-Rechner öffnen" at bounding box center [738, 67] width 113 height 15
